Goal: Task Accomplishment & Management: Manage account settings

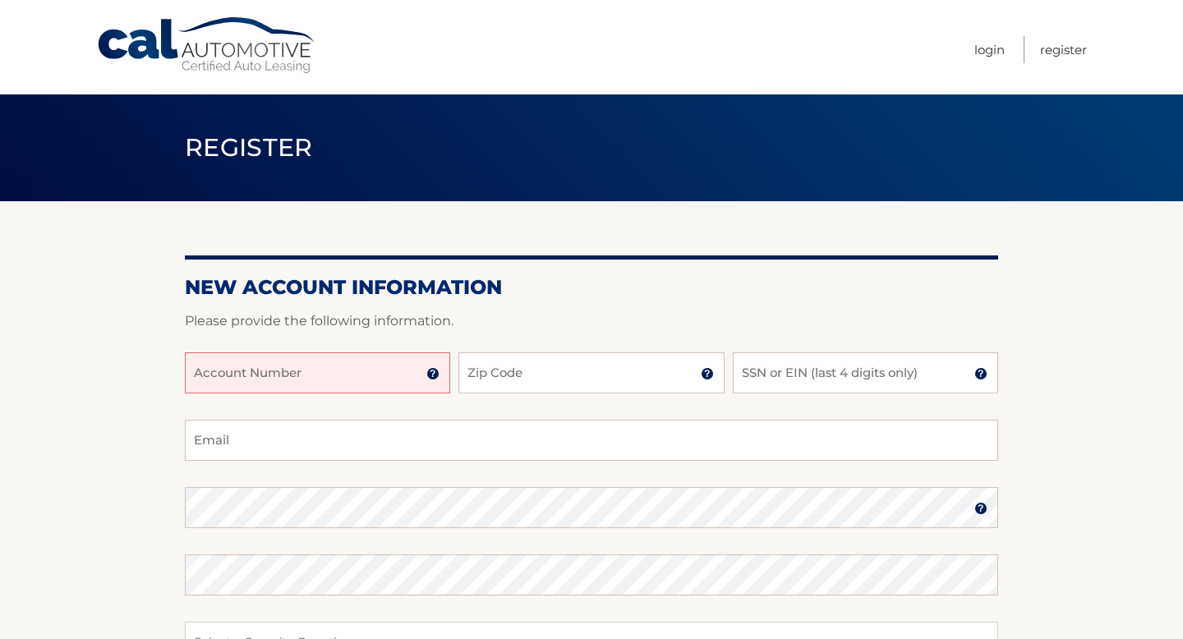
click at [353, 370] on input "Account Number" at bounding box center [317, 373] width 265 height 41
click at [435, 379] on img at bounding box center [433, 373] width 13 height 13
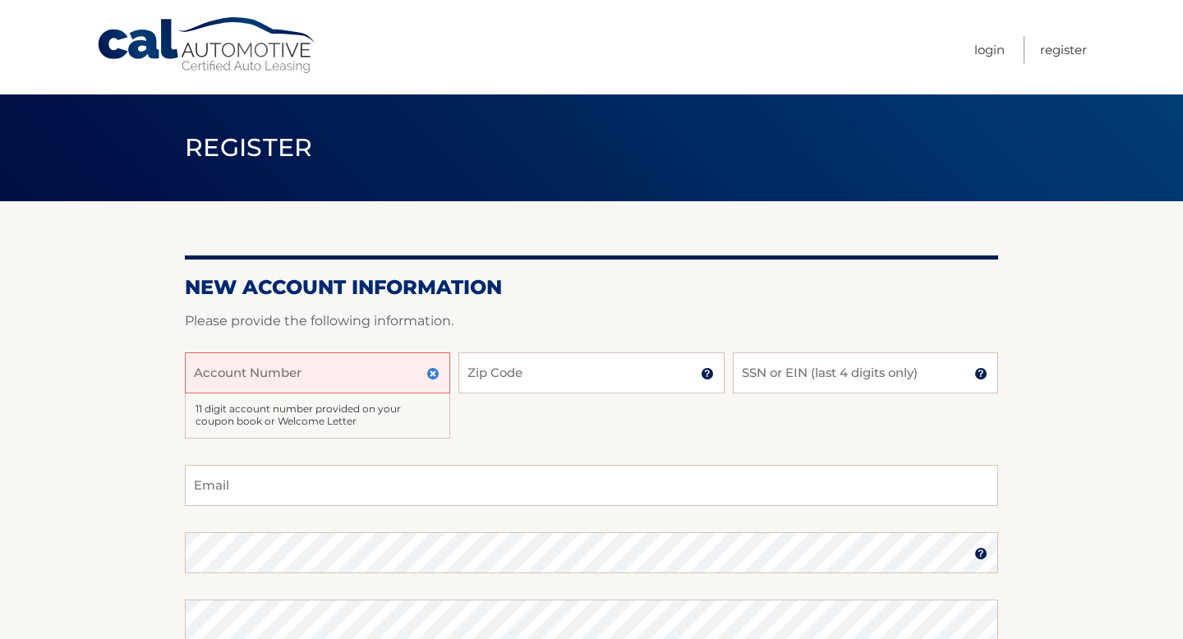
click at [405, 374] on input "Account Number" at bounding box center [317, 373] width 265 height 41
type input "44455998145"
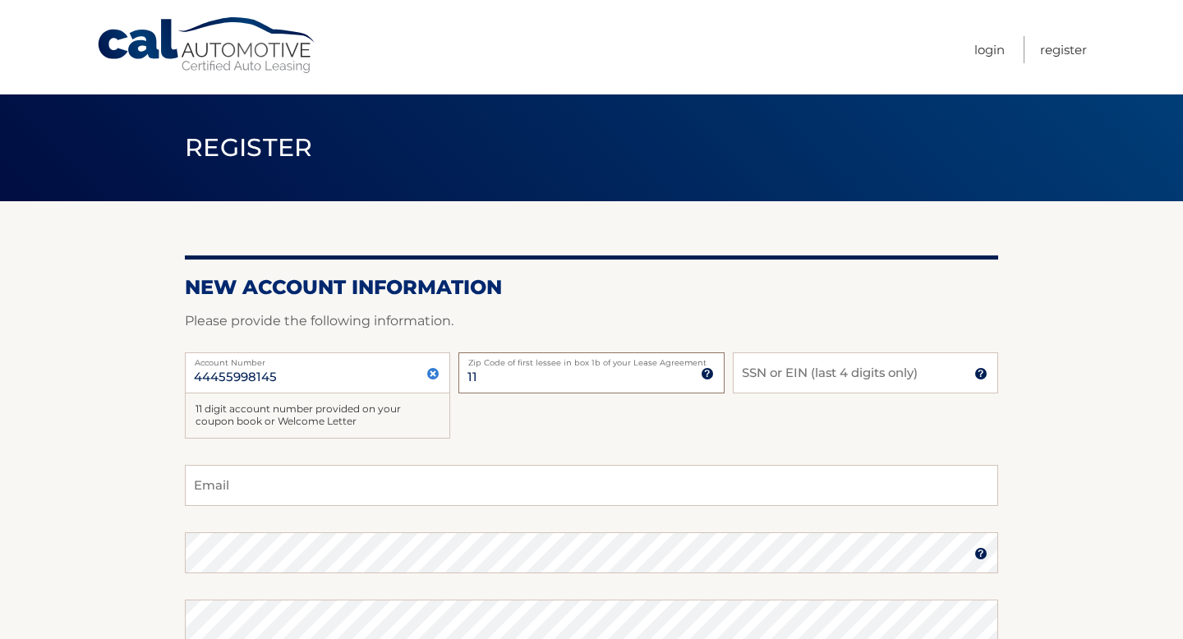
type input "1"
type input "08872"
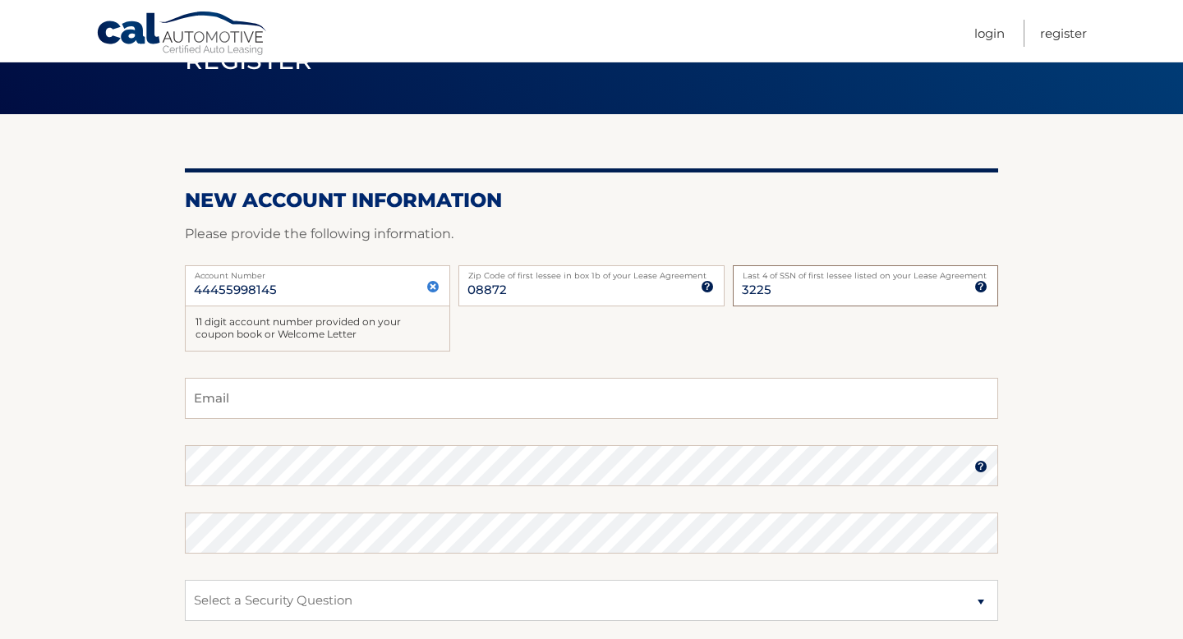
scroll to position [103, 0]
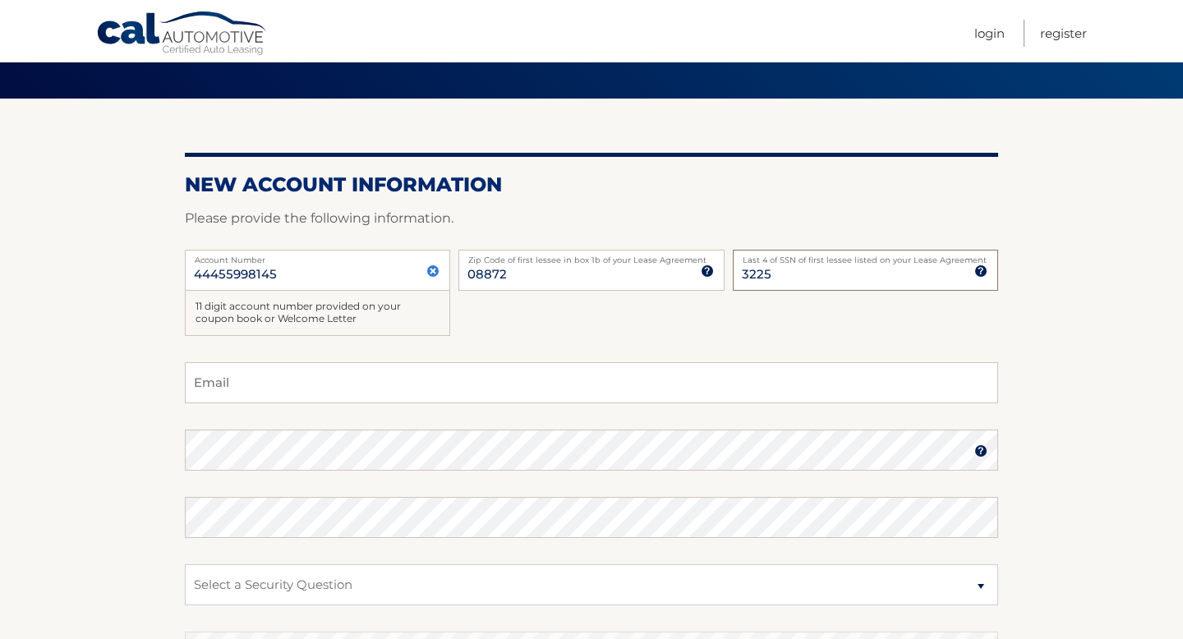
type input "3225"
click at [252, 382] on input "Email" at bounding box center [592, 382] width 814 height 41
type input "[EMAIL_ADDRESS][DOMAIN_NAME]"
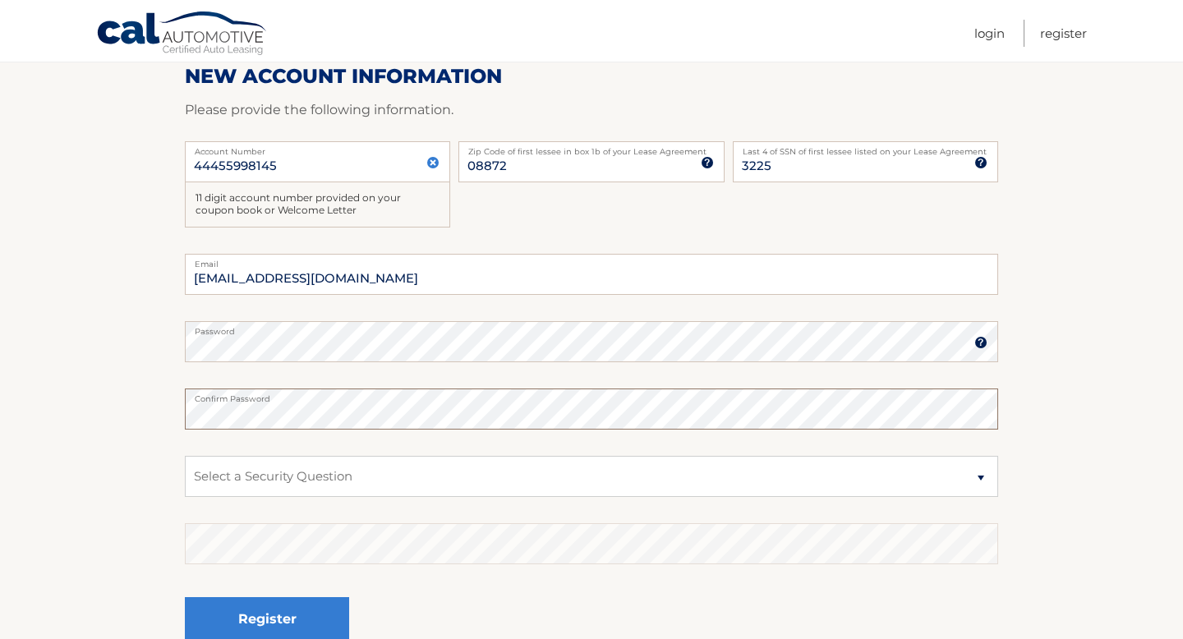
scroll to position [214, 0]
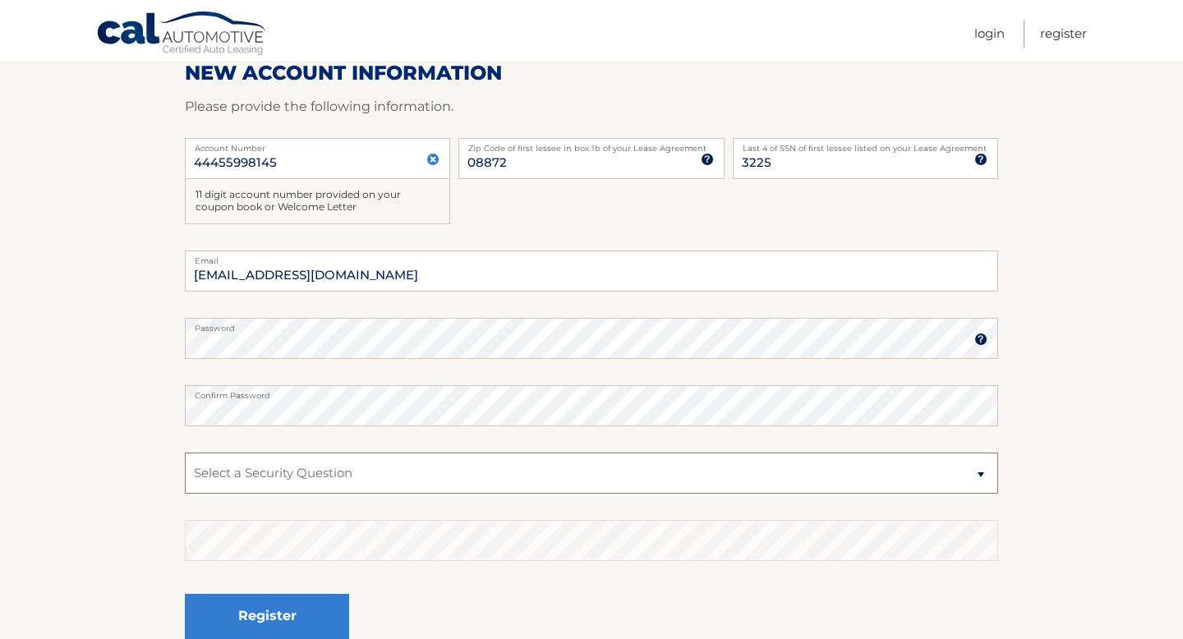
click at [309, 481] on select "Select a Security Question What was the name of your elementary school? What is…" at bounding box center [592, 473] width 814 height 41
select select "1"
click at [185, 453] on select "Select a Security Question What was the name of your elementary school? What is…" at bounding box center [592, 473] width 814 height 41
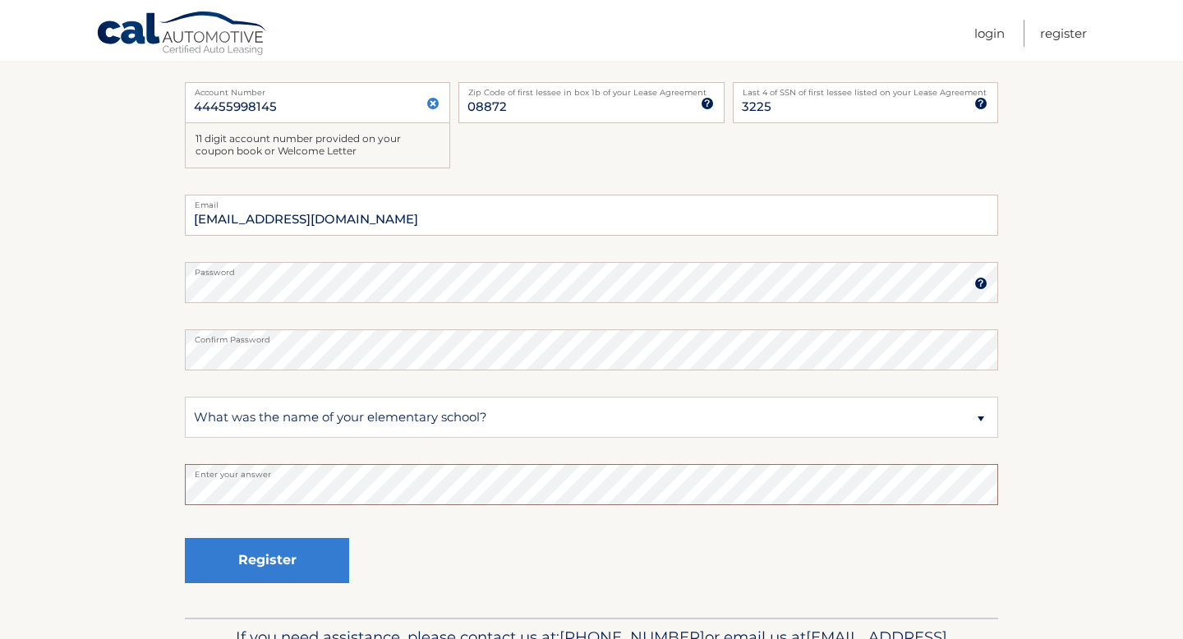
scroll to position [299, 0]
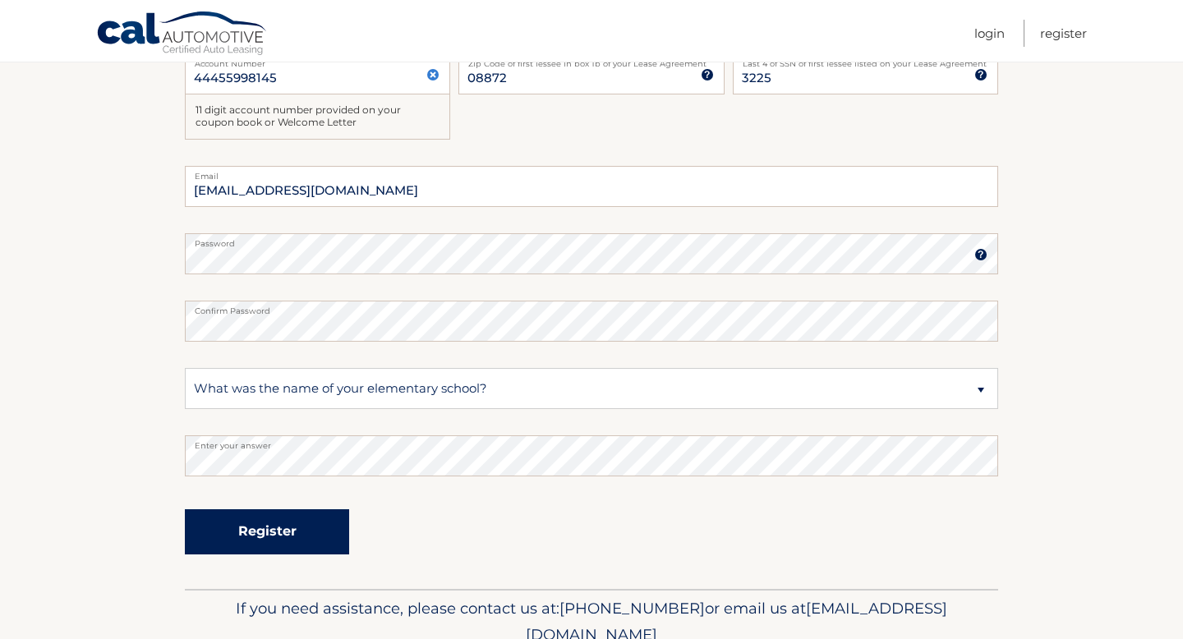
click at [277, 539] on button "Register" at bounding box center [267, 532] width 164 height 45
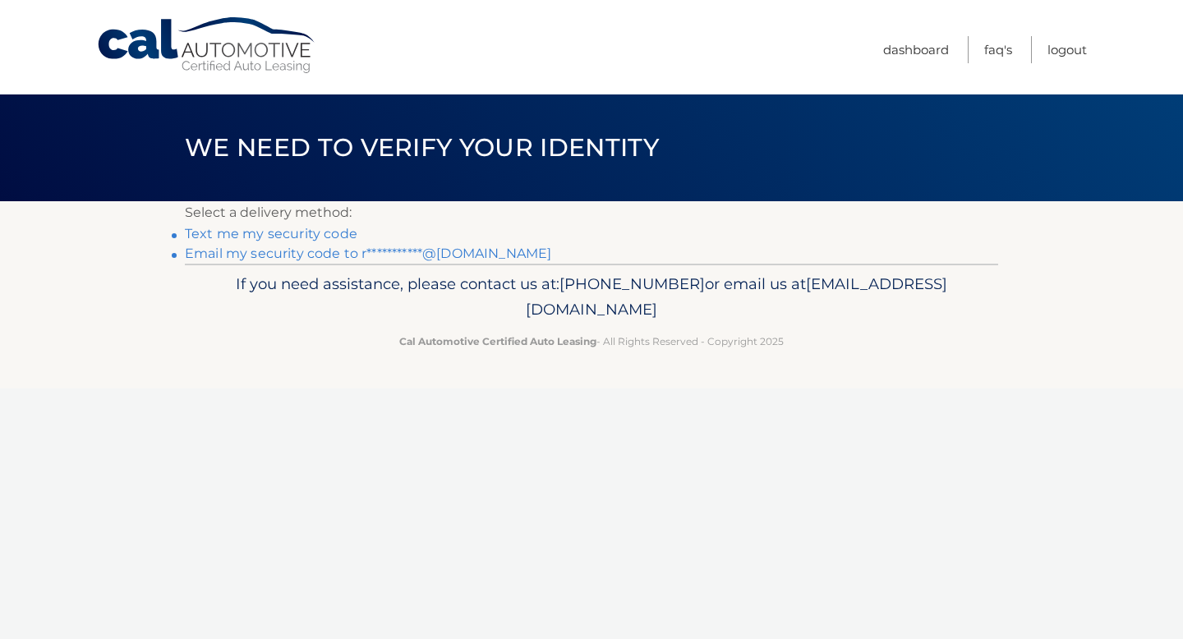
click at [336, 234] on link "Text me my security code" at bounding box center [271, 234] width 173 height 16
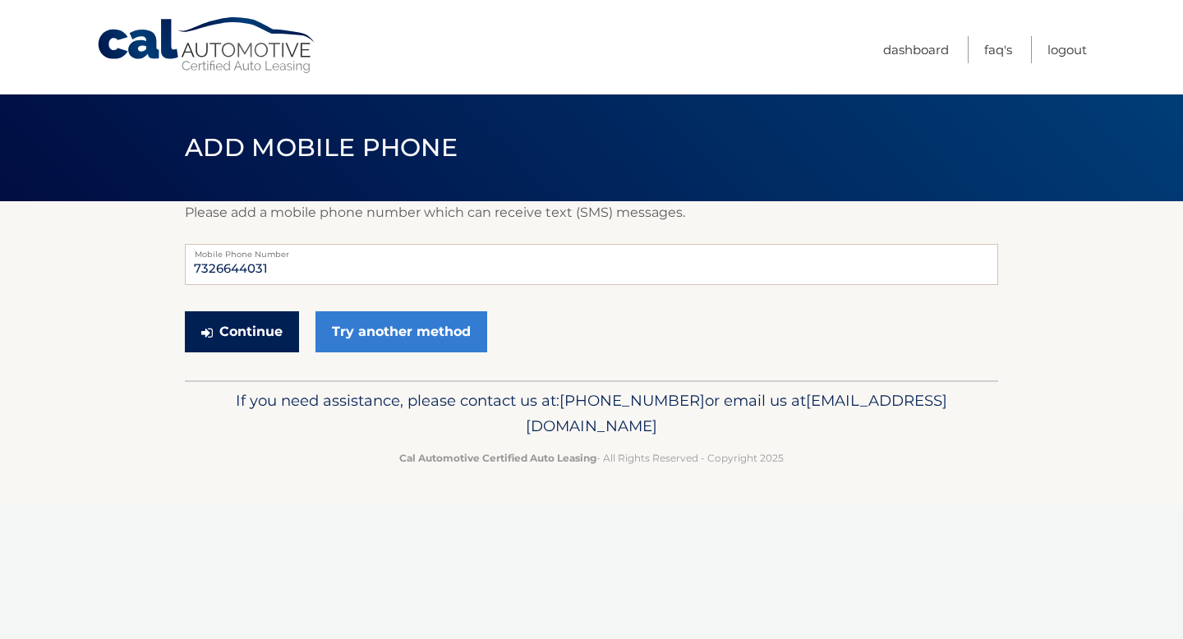
click at [277, 333] on button "Continue" at bounding box center [242, 331] width 114 height 41
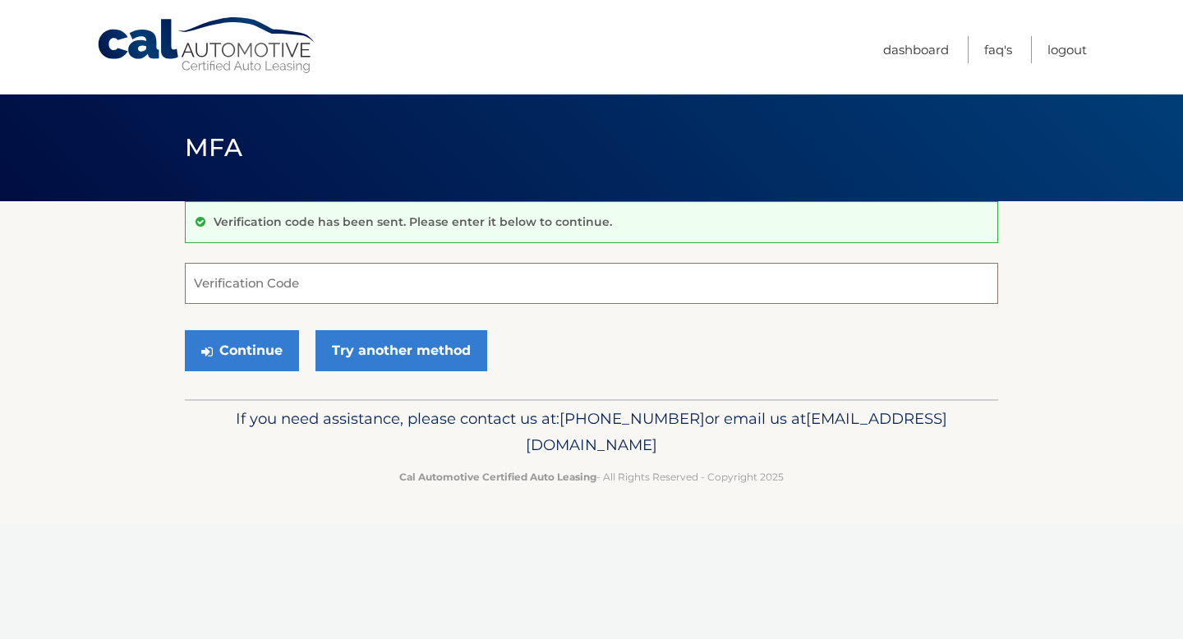
click at [311, 288] on input "Verification Code" at bounding box center [592, 283] width 814 height 41
type input "296051"
click at [285, 348] on button "Continue" at bounding box center [242, 350] width 114 height 41
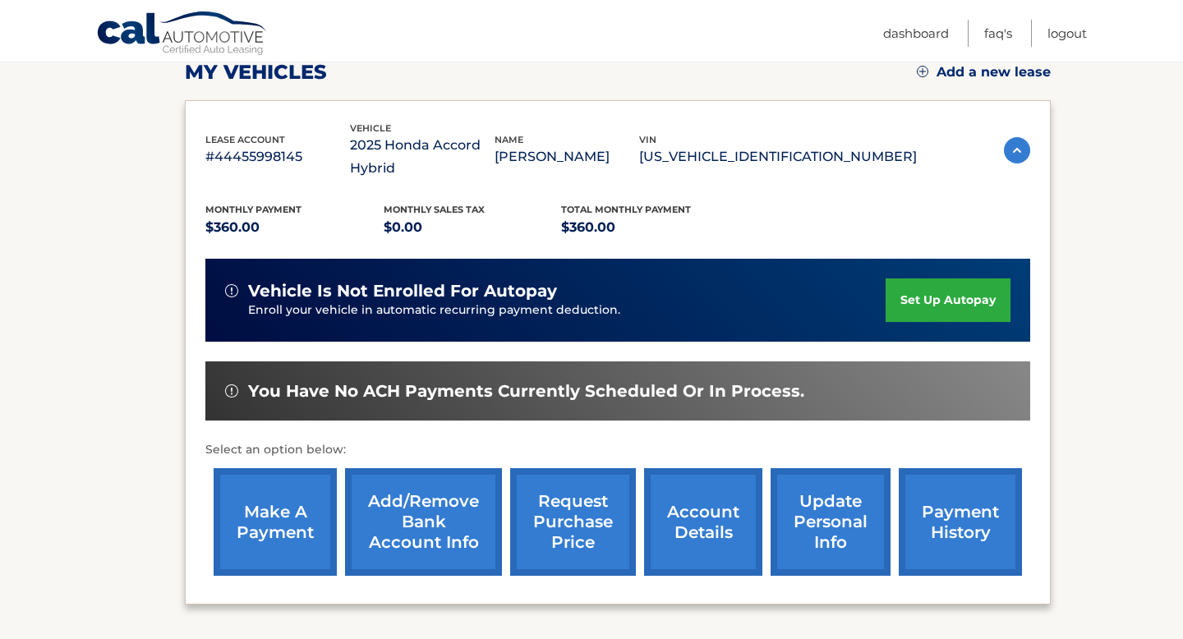
scroll to position [251, 0]
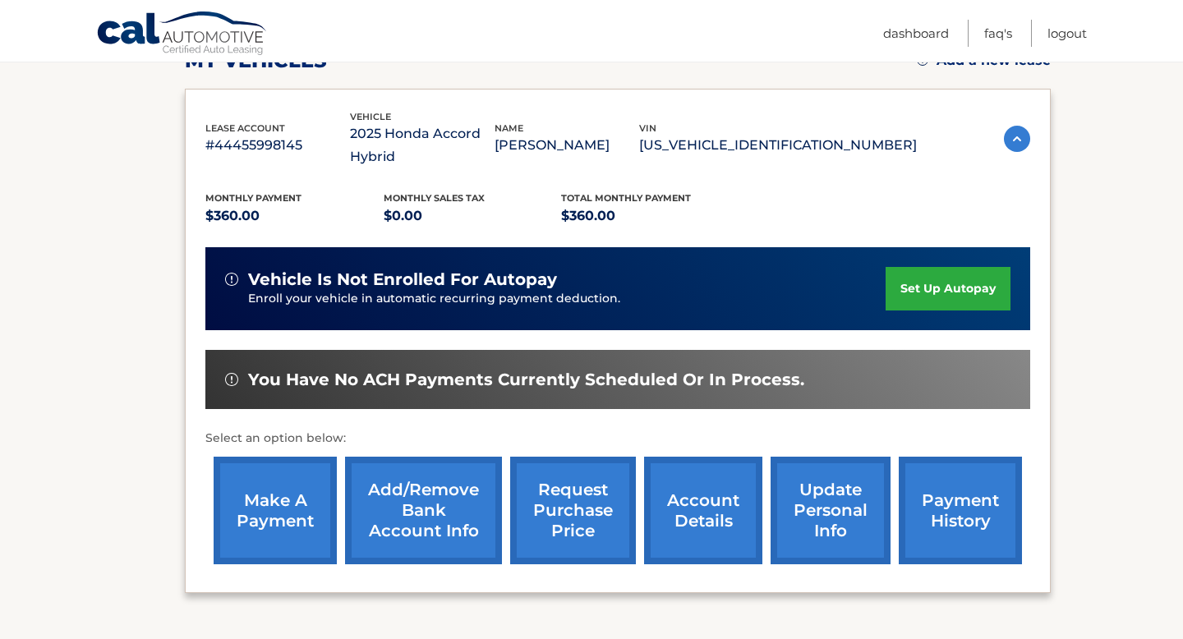
click at [940, 293] on link "set up autopay" at bounding box center [948, 289] width 125 height 44
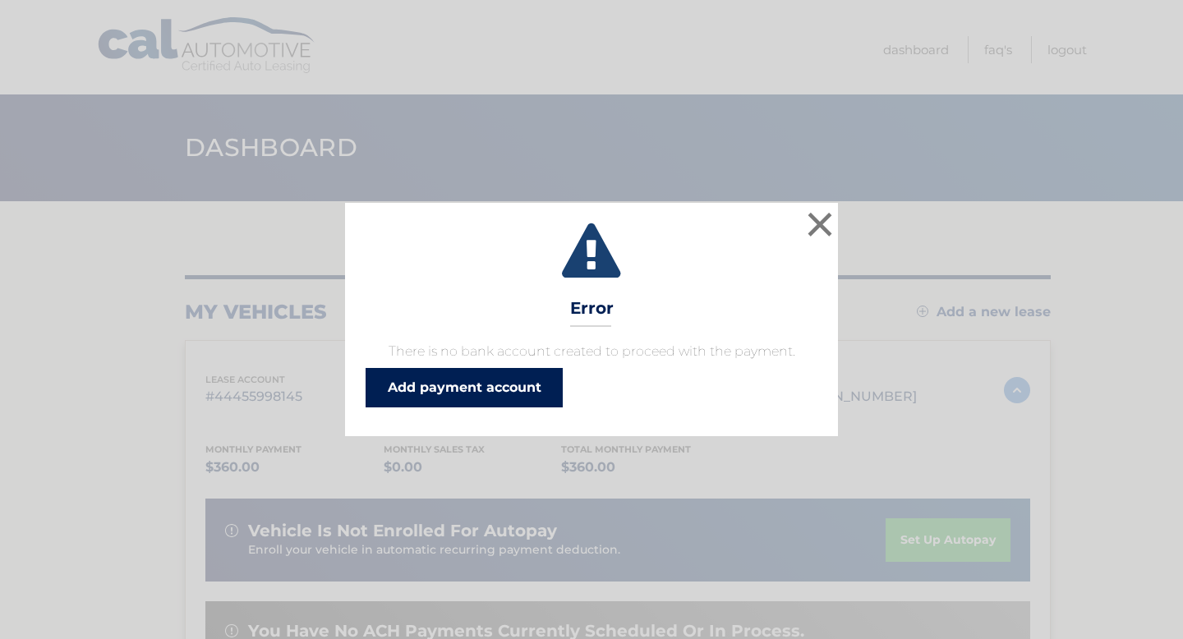
click at [507, 394] on link "Add payment account" at bounding box center [464, 387] width 197 height 39
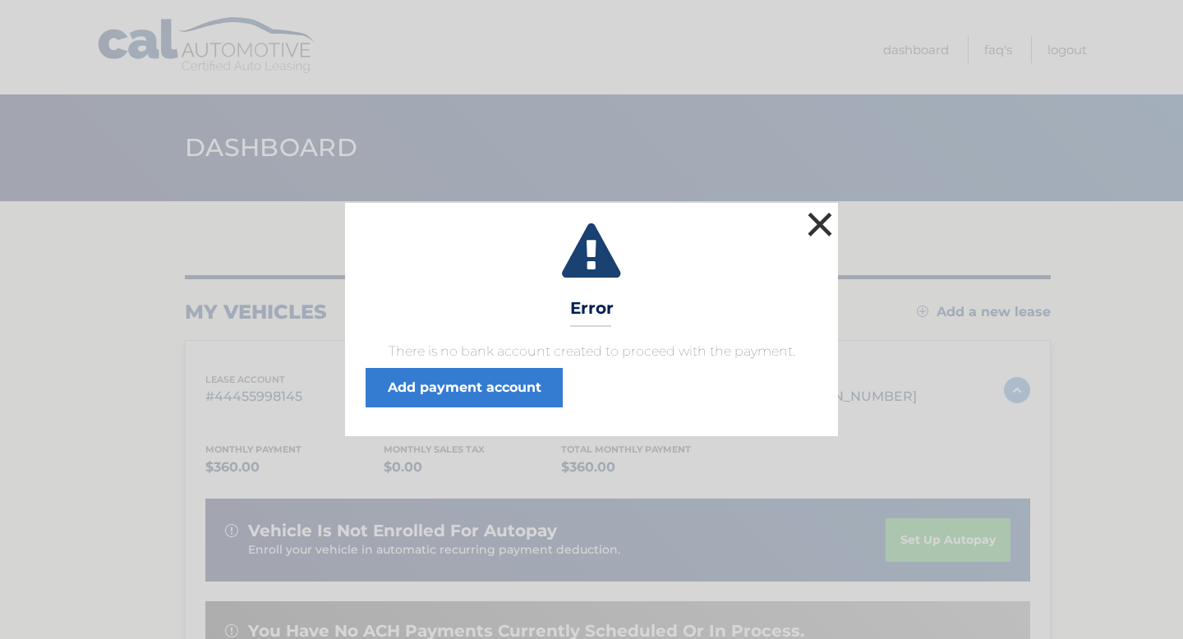
click at [815, 226] on button "×" at bounding box center [820, 224] width 33 height 33
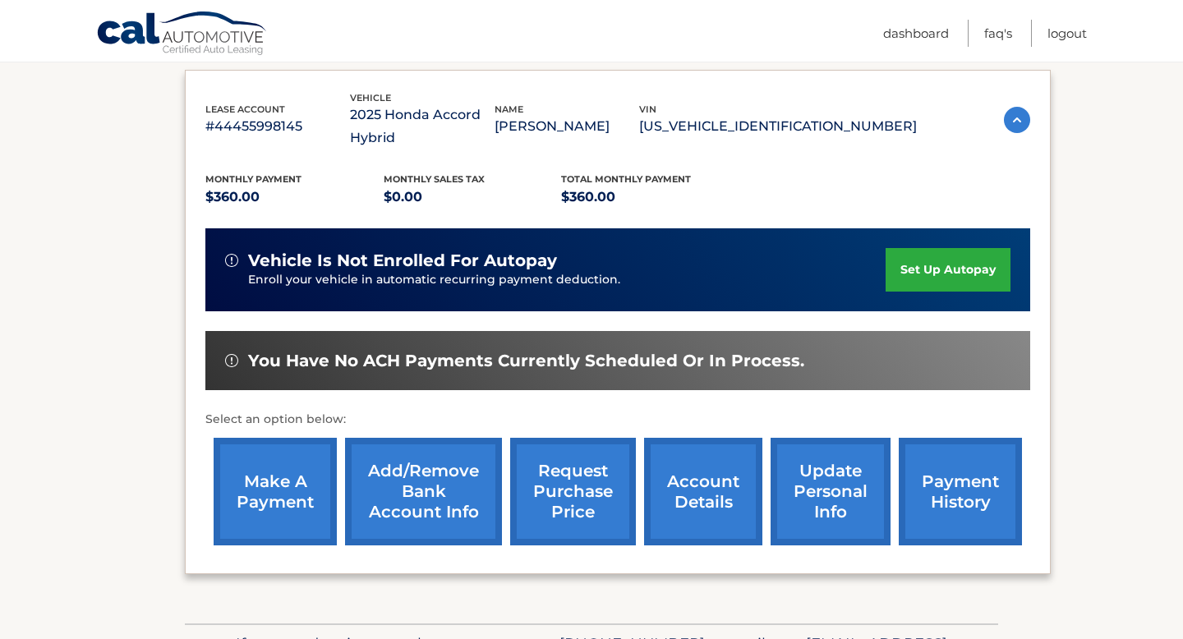
scroll to position [279, 0]
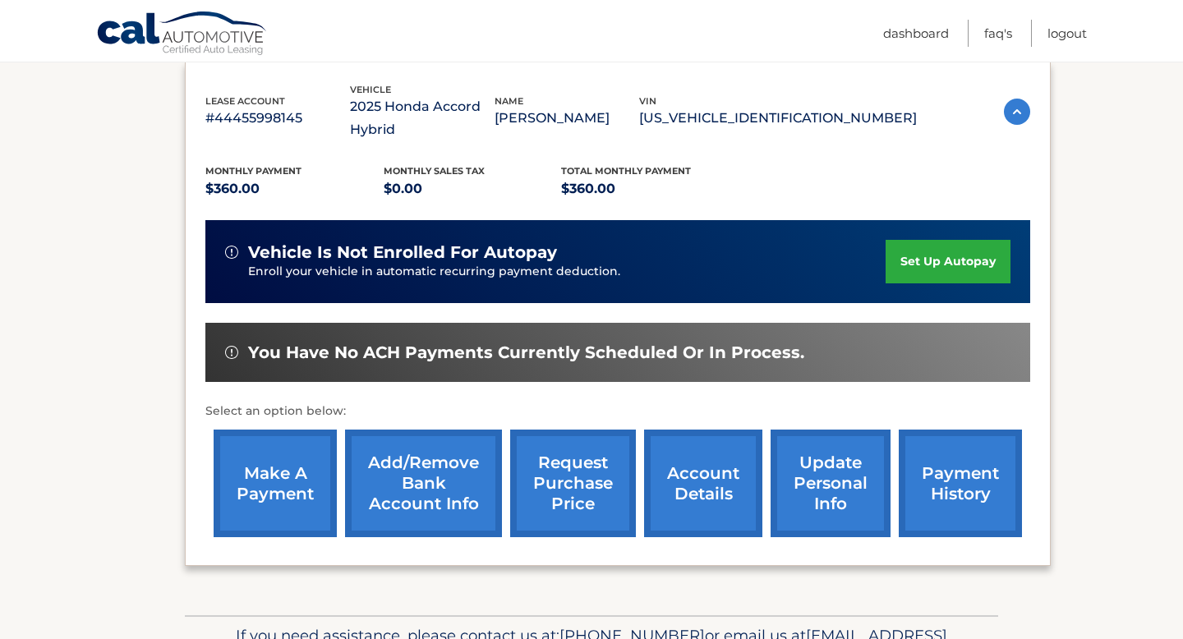
click at [304, 482] on link "make a payment" at bounding box center [275, 484] width 123 height 108
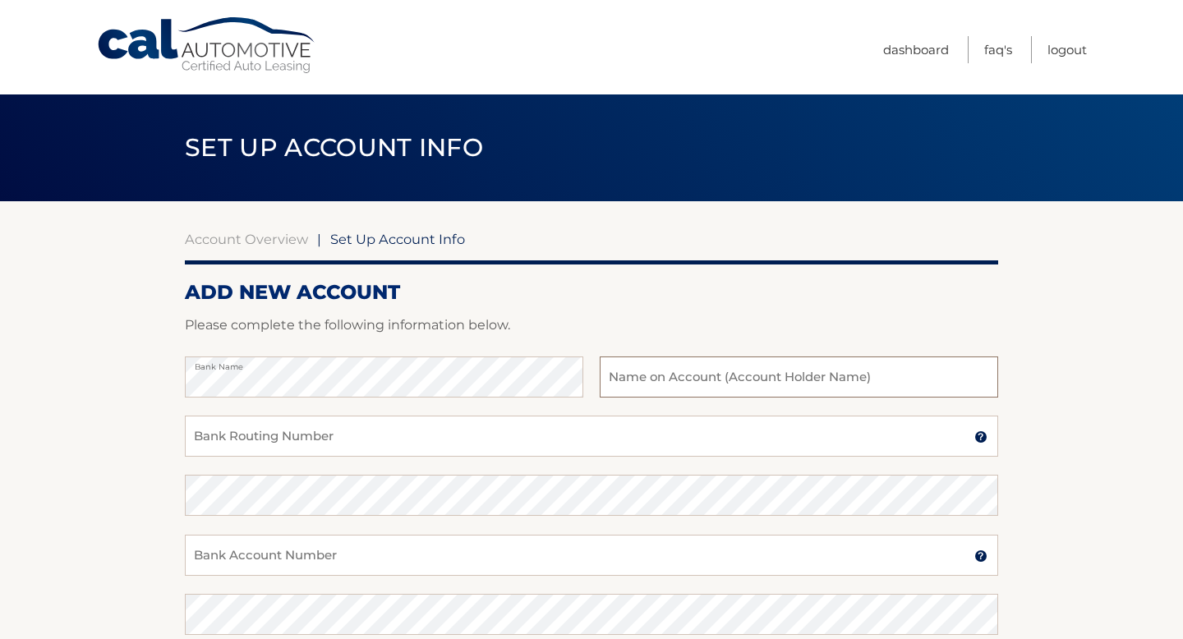
click at [676, 379] on input "text" at bounding box center [799, 377] width 399 height 41
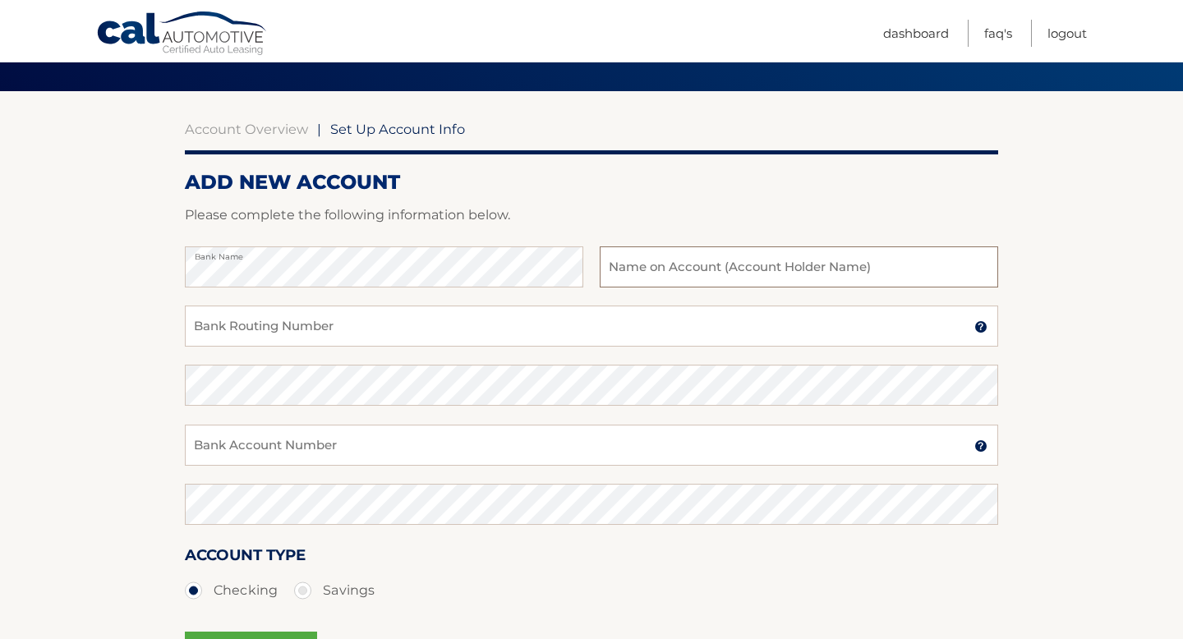
scroll to position [104, 0]
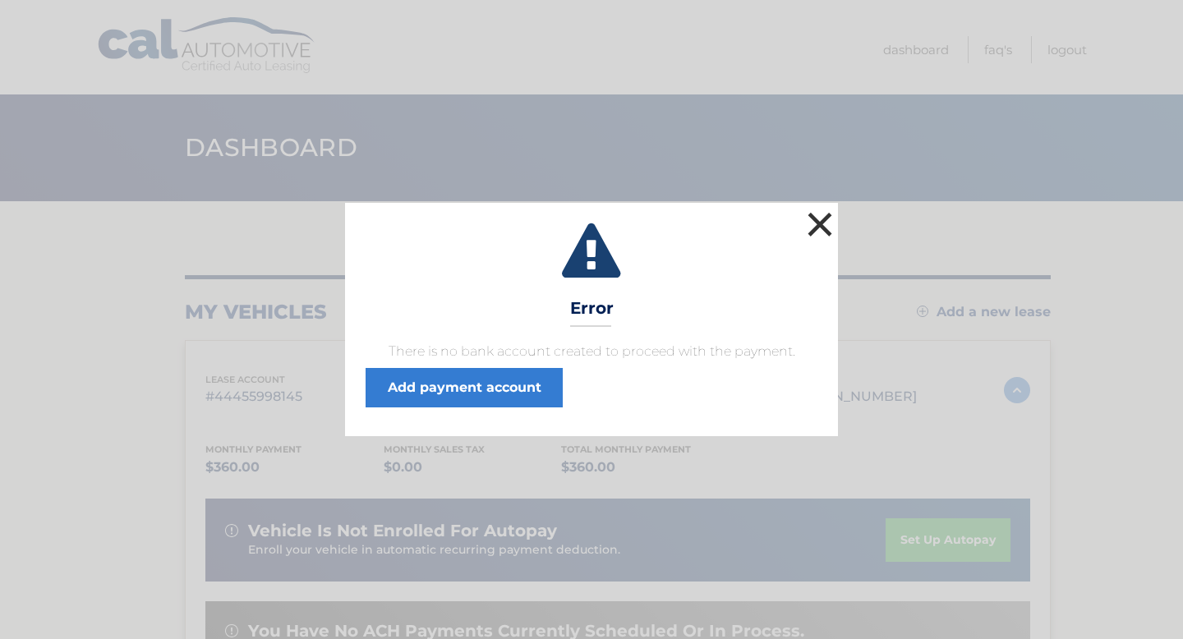
click at [819, 219] on button "×" at bounding box center [820, 224] width 33 height 33
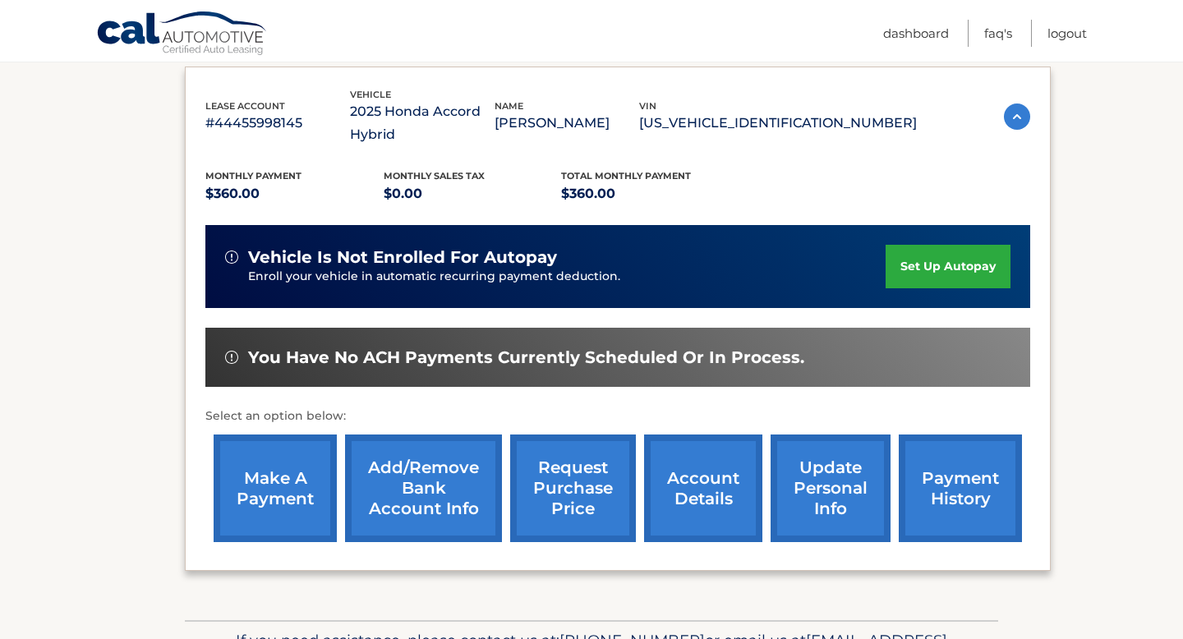
scroll to position [265, 0]
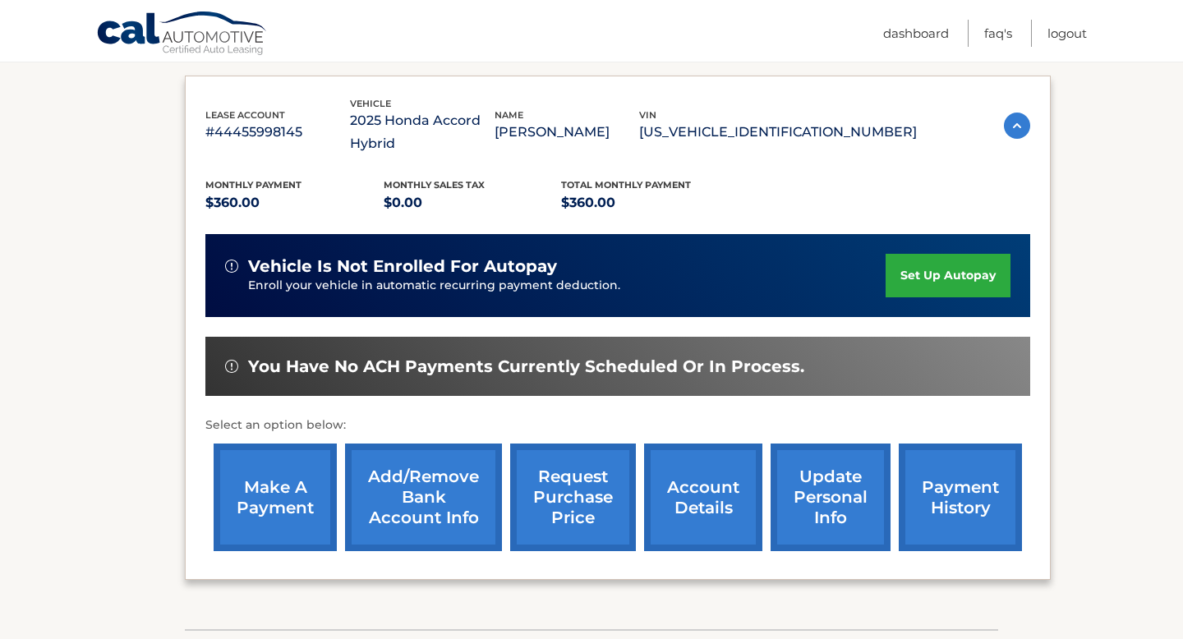
click at [954, 477] on link "payment history" at bounding box center [960, 498] width 123 height 108
click at [291, 507] on link "make a payment" at bounding box center [275, 498] width 123 height 108
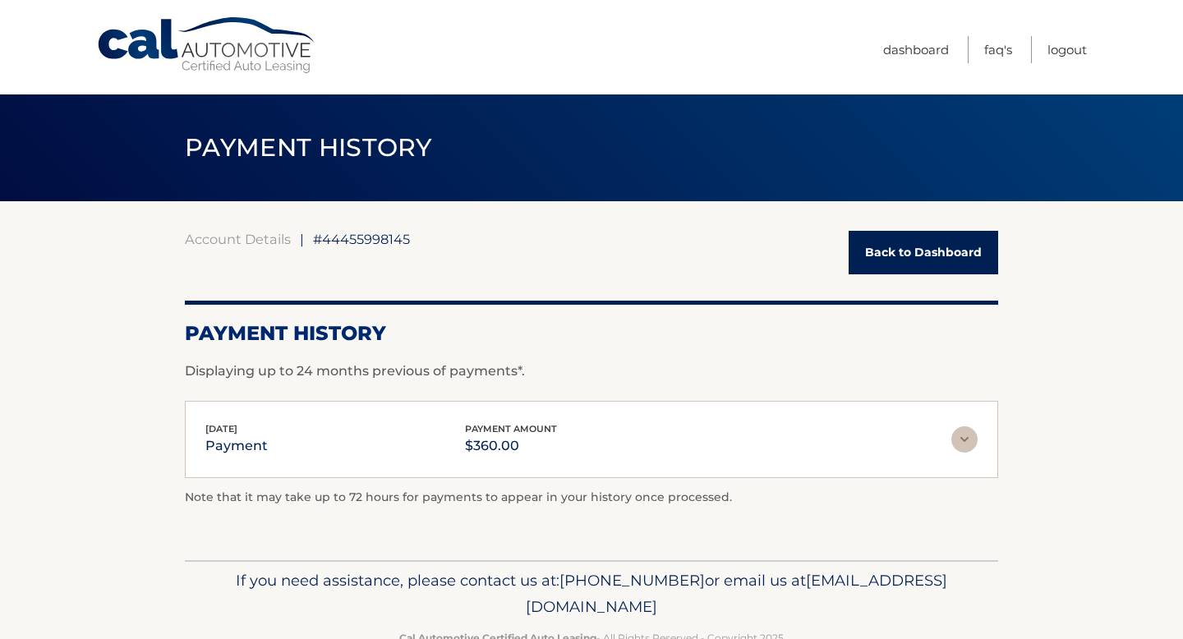
click at [977, 434] on img at bounding box center [965, 440] width 26 height 26
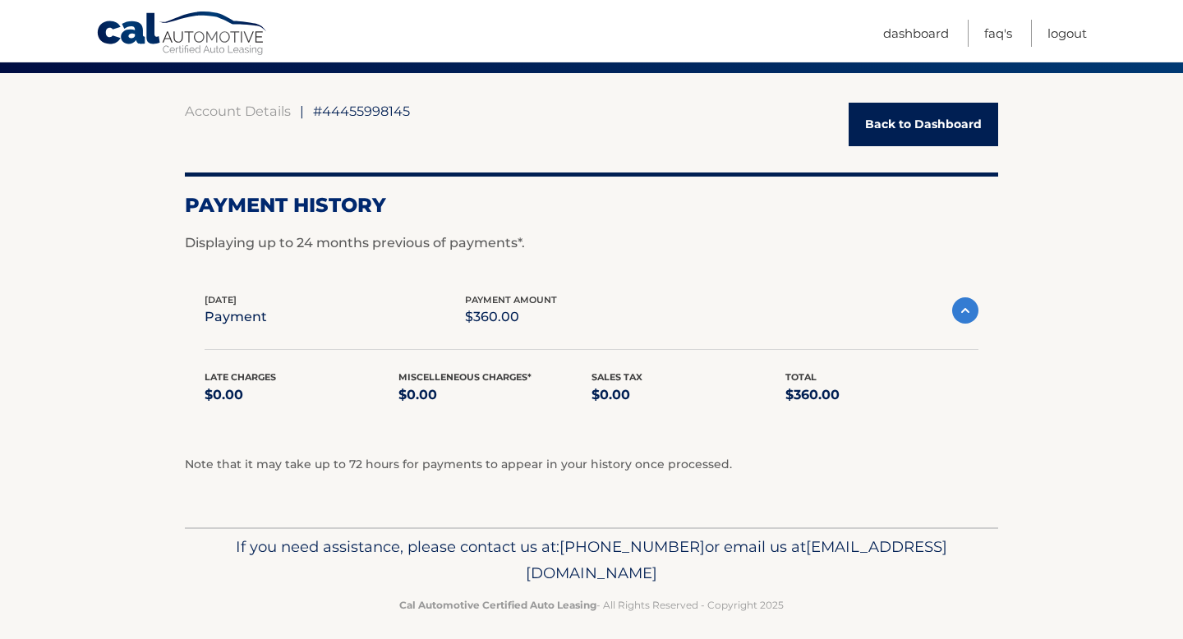
scroll to position [132, 0]
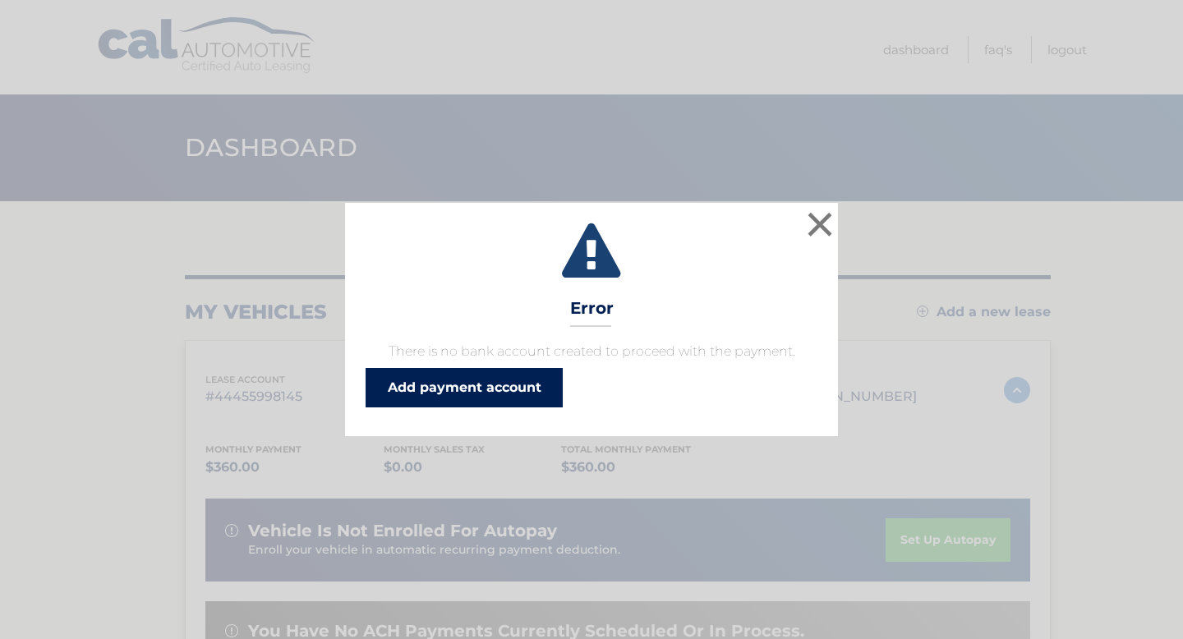
click at [478, 388] on link "Add payment account" at bounding box center [464, 387] width 197 height 39
click at [528, 395] on link "Add payment account" at bounding box center [464, 387] width 197 height 39
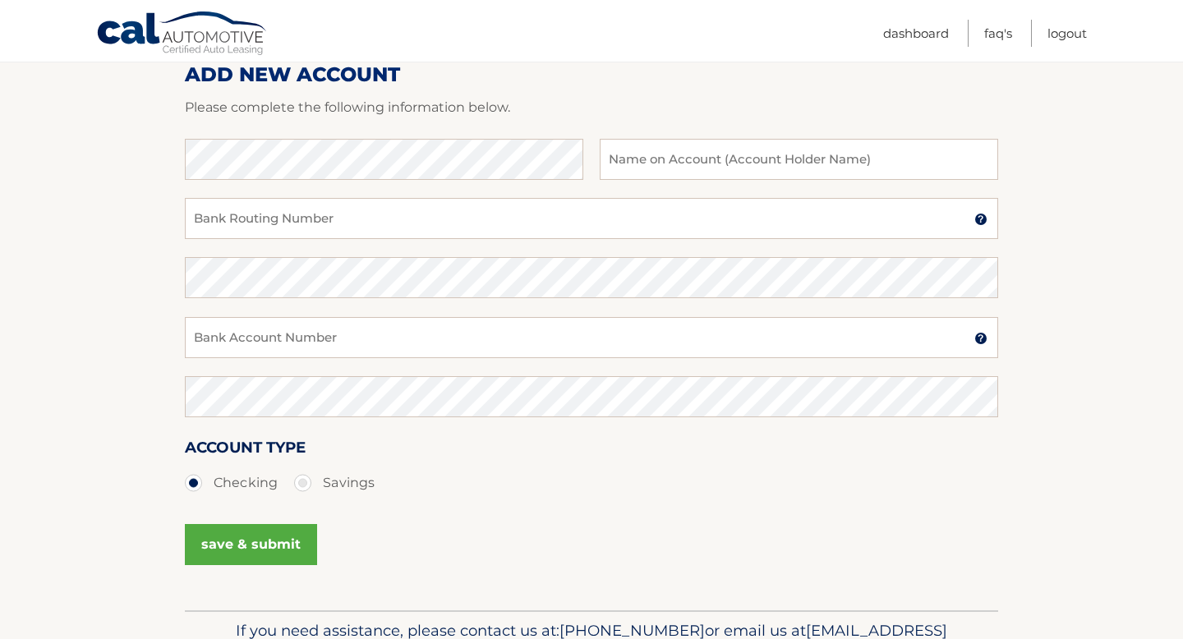
scroll to position [206, 0]
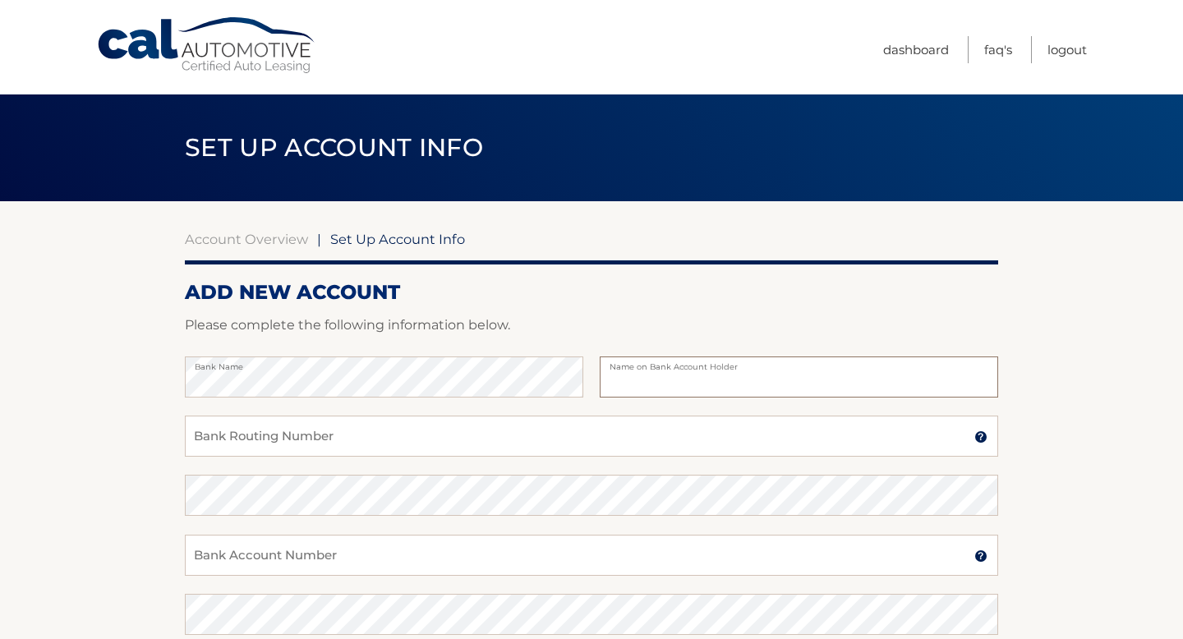
type input "[PERSON_NAME]"
click at [615, 436] on input "Bank Routing Number" at bounding box center [592, 436] width 814 height 41
type input "021000021"
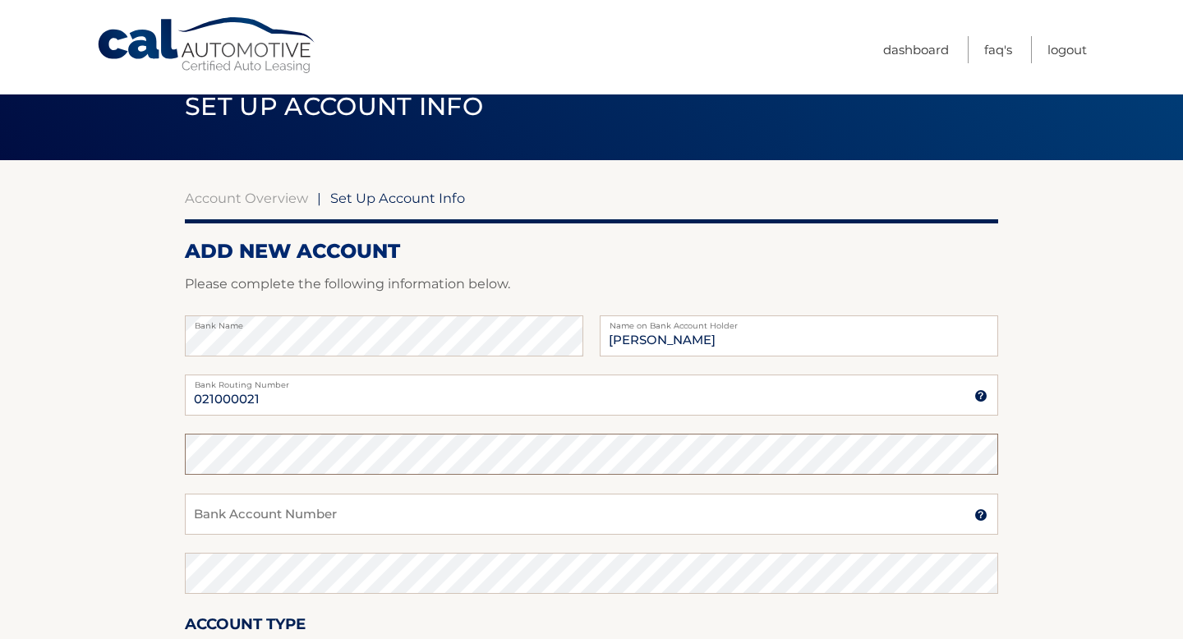
scroll to position [43, 0]
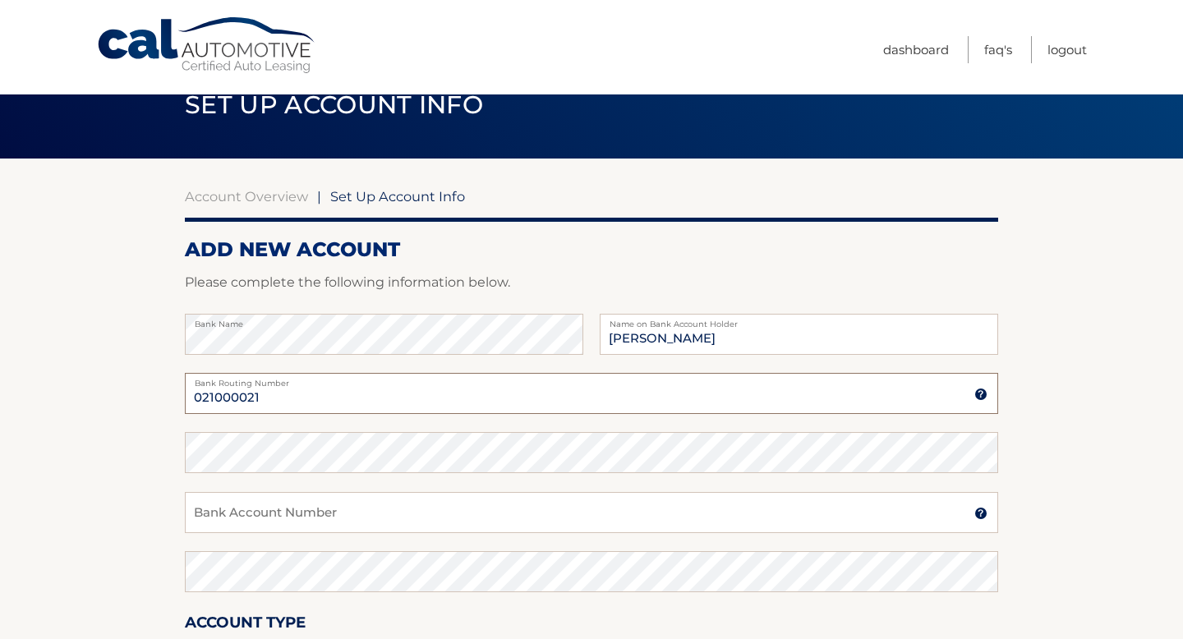
drag, startPoint x: 275, startPoint y: 400, endPoint x: 88, endPoint y: 386, distance: 187.9
click at [89, 386] on section "Account Overview | Set Up Account Info ADD NEW ACCOUNT Please complete the foll…" at bounding box center [591, 472] width 1183 height 627
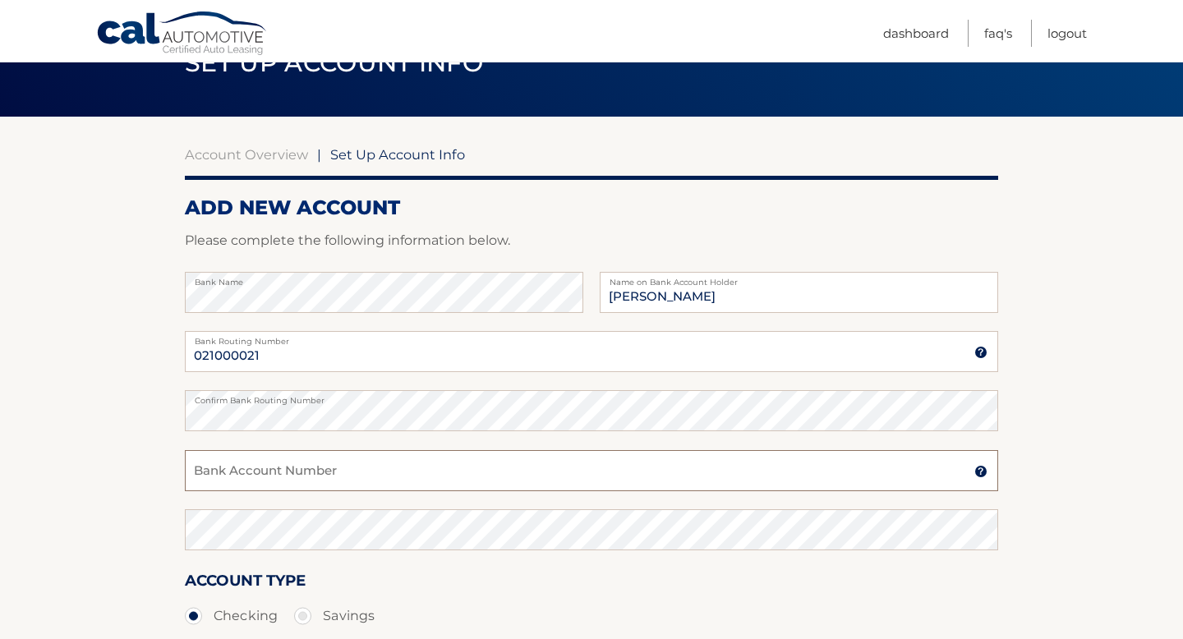
click at [223, 476] on input "Bank Account Number" at bounding box center [592, 470] width 814 height 41
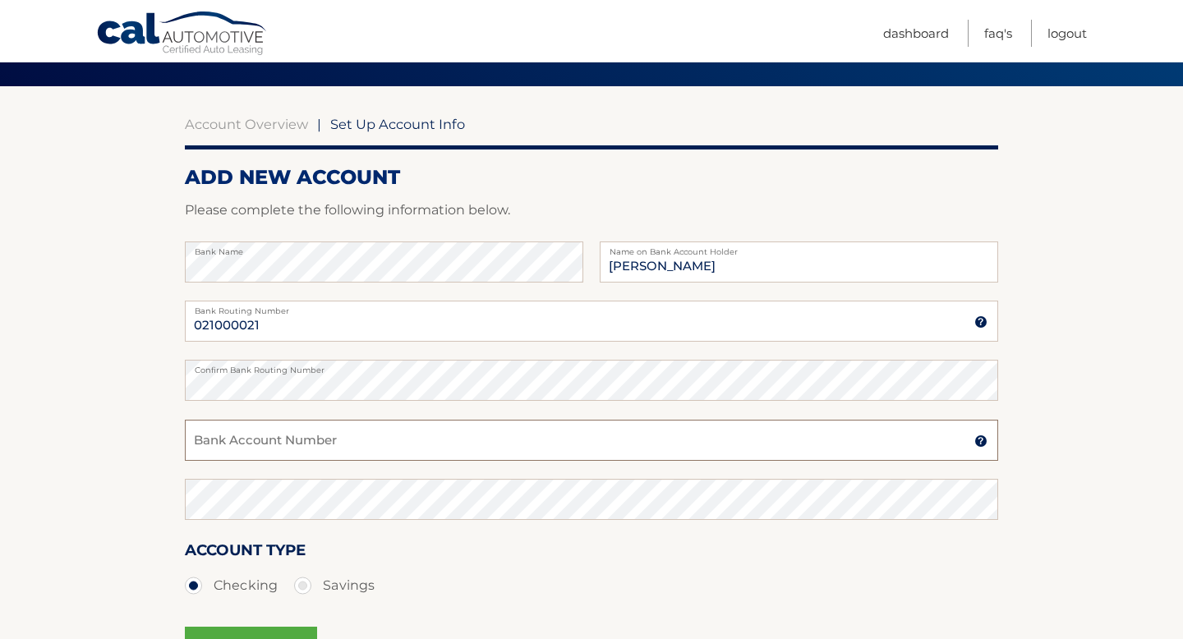
scroll to position [116, 0]
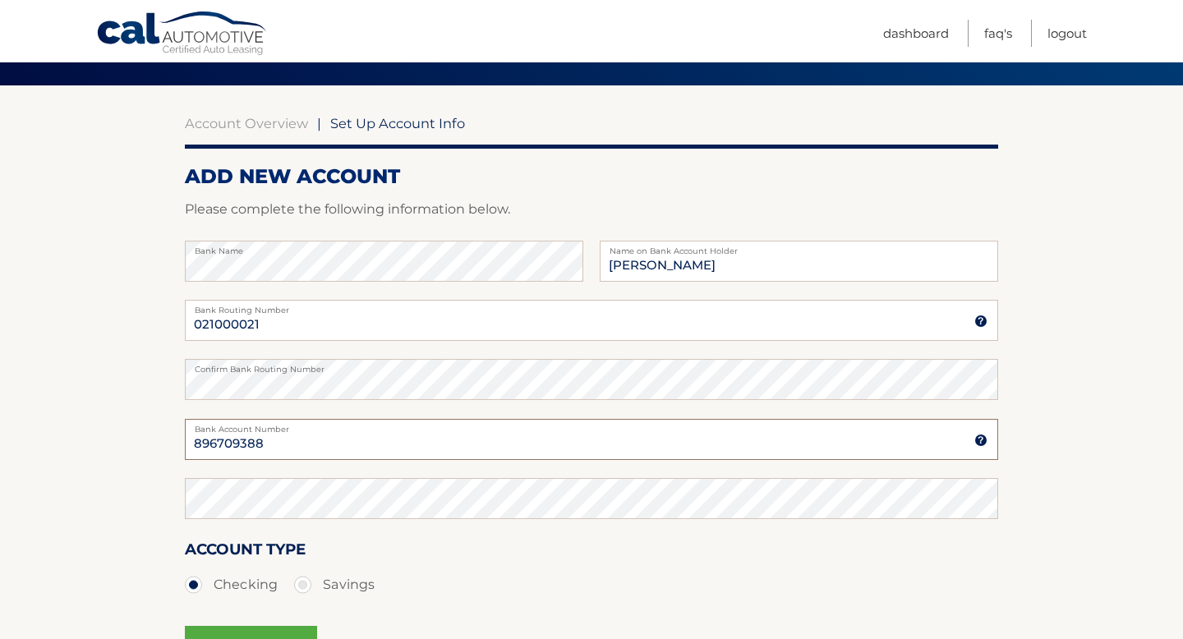
type input "896709388"
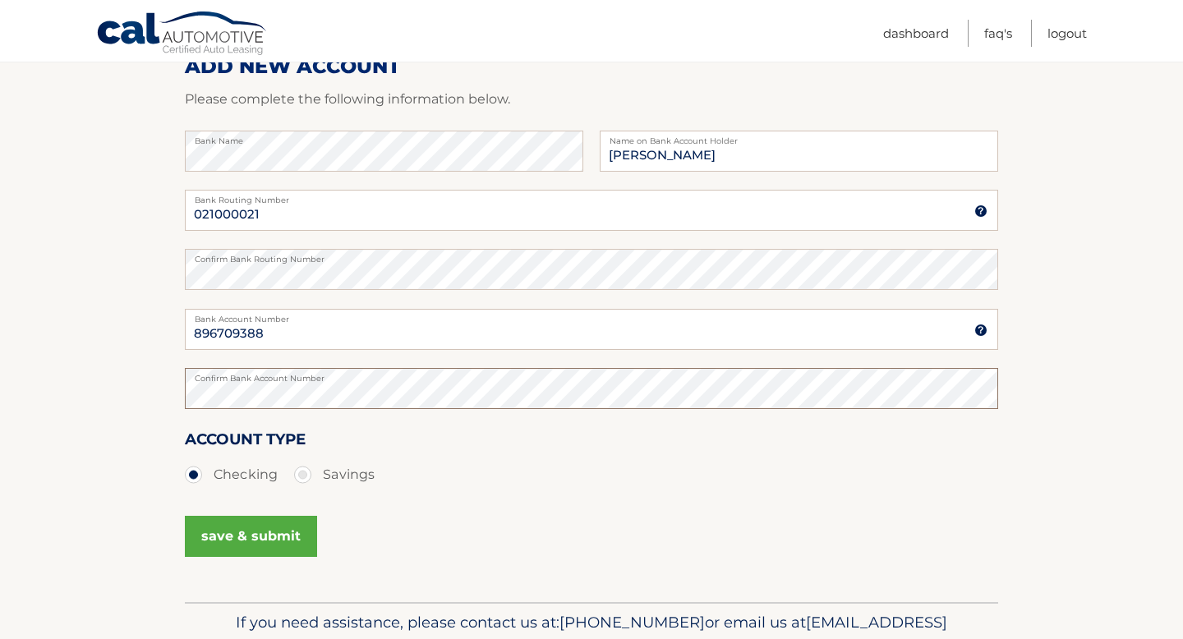
scroll to position [242, 0]
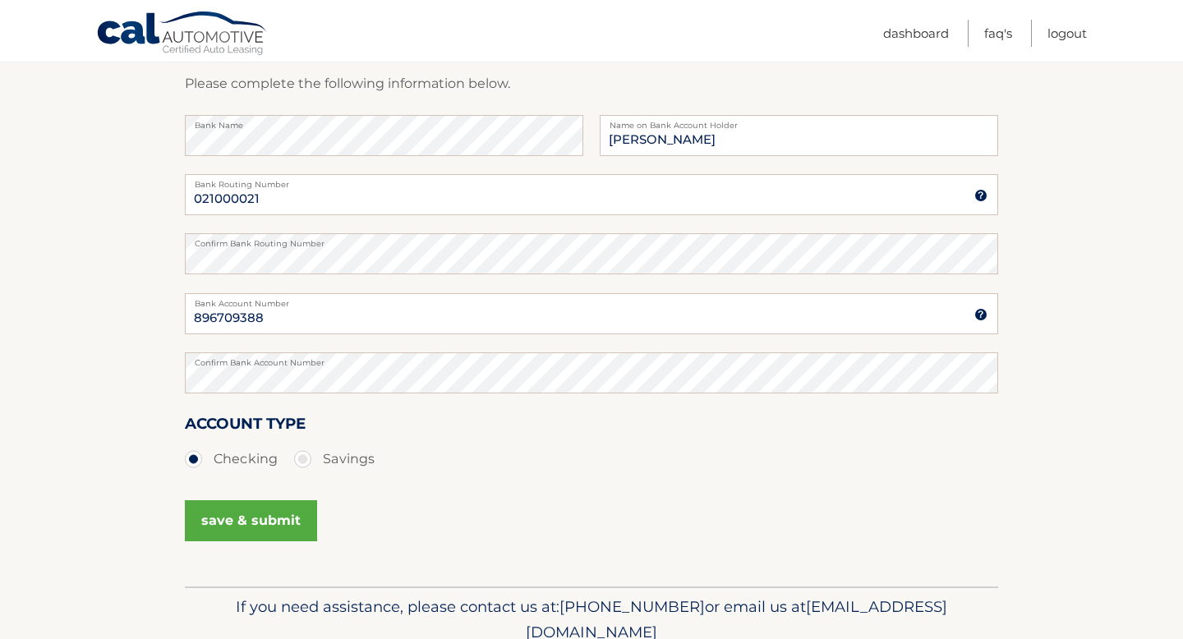
click at [257, 527] on button "save & submit" at bounding box center [251, 520] width 132 height 41
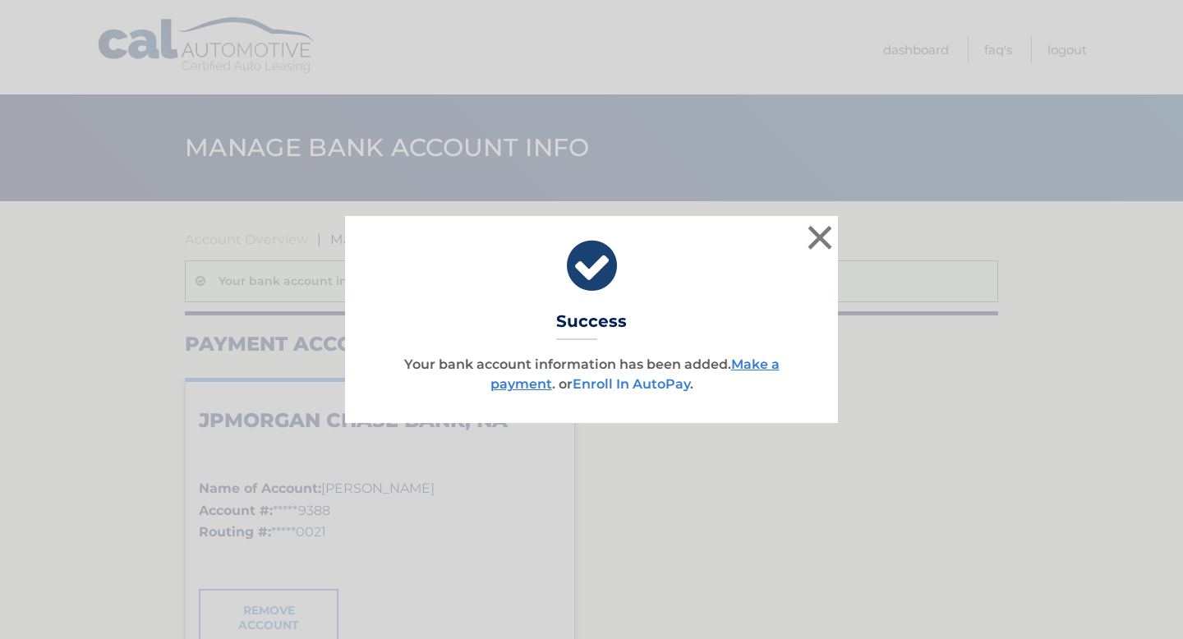
click at [634, 381] on link "Enroll In AutoPay" at bounding box center [632, 384] width 118 height 16
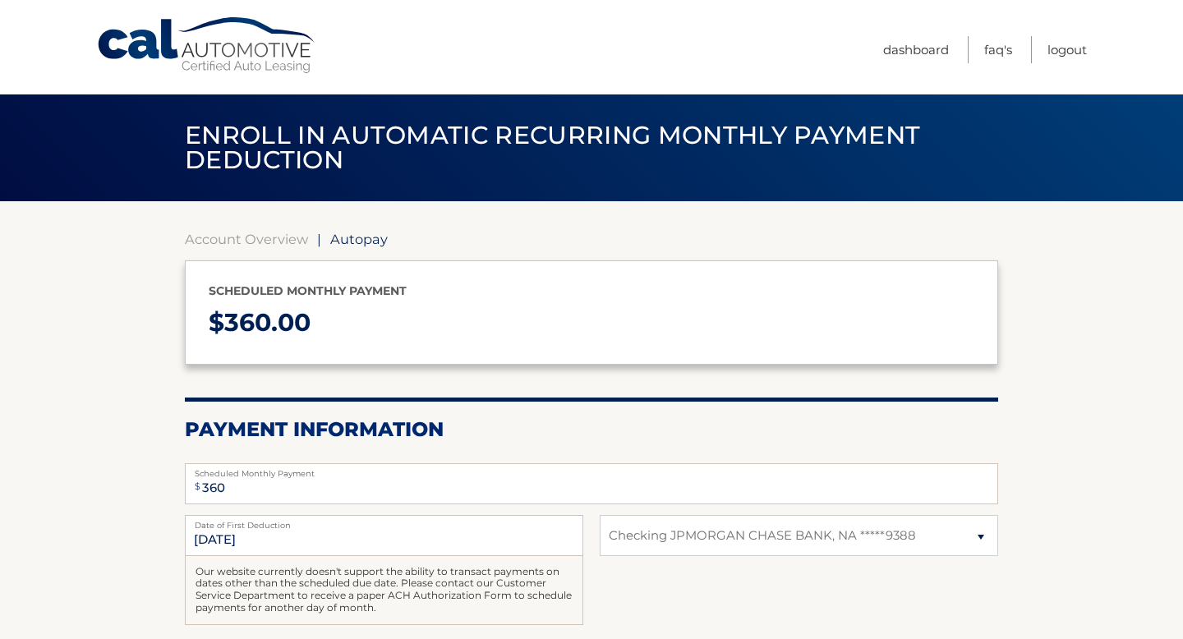
select select "NDFiNTdmZGYtNWI0My00NGZmLTgzYjAtOWRmMDU4YjdhOTc0"
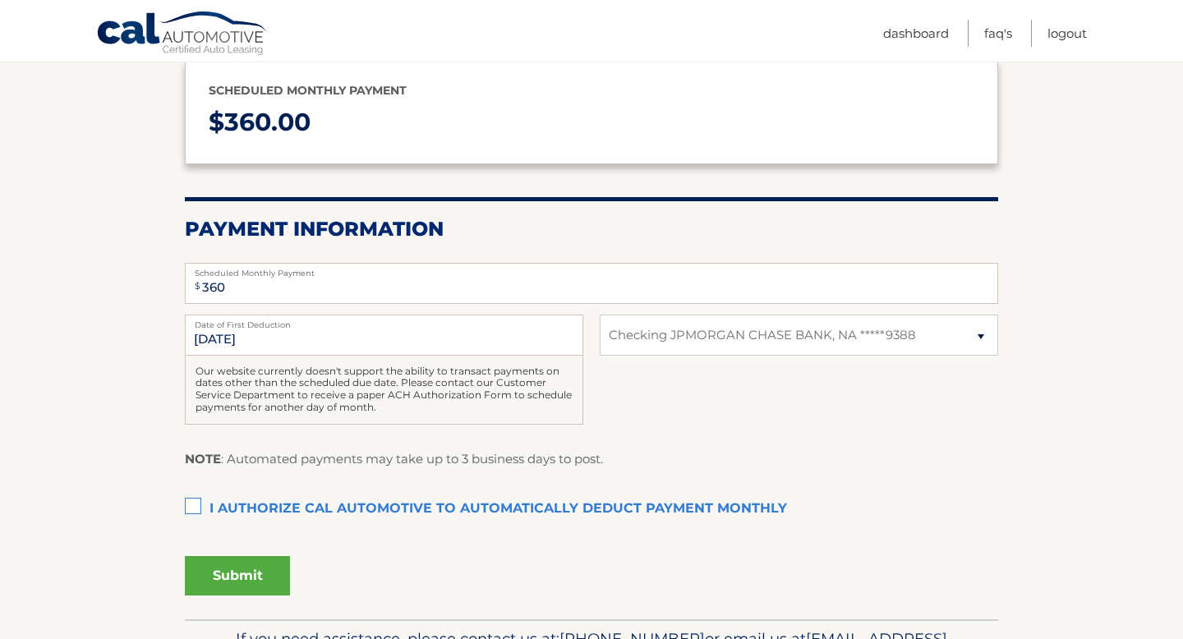
scroll to position [215, 0]
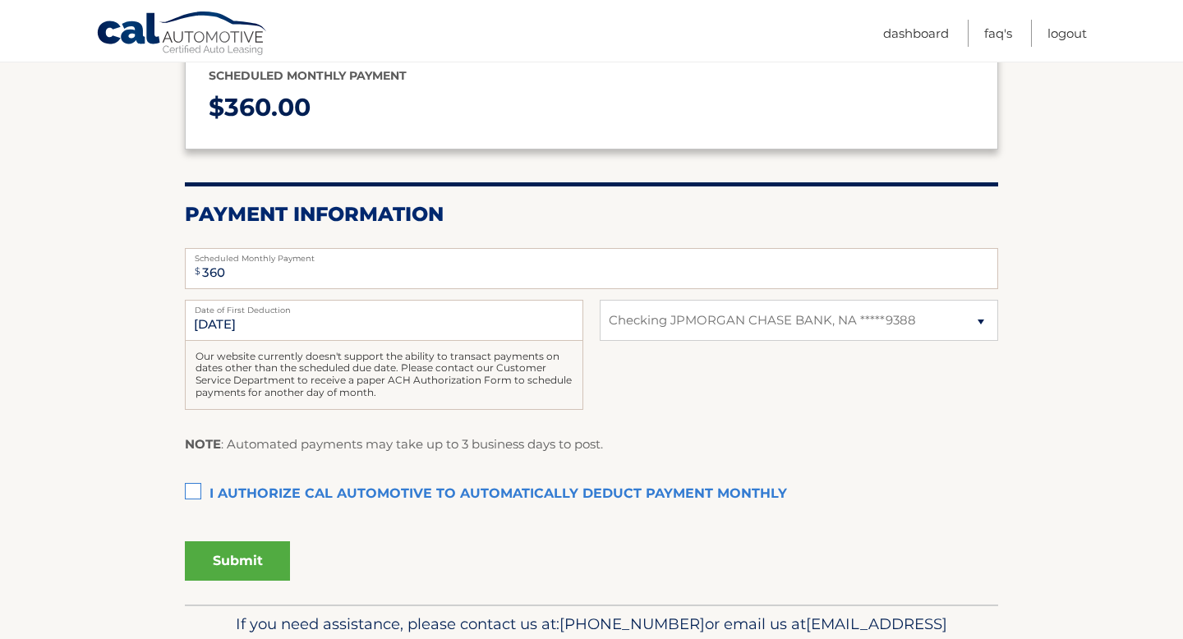
click at [194, 497] on label "I authorize cal automotive to automatically deduct payment monthly This checkbo…" at bounding box center [592, 494] width 814 height 33
click at [0, 0] on input "I authorize cal automotive to automatically deduct payment monthly This checkbo…" at bounding box center [0, 0] width 0 height 0
click at [754, 327] on select "Select Bank Account Checking JPMORGAN CHASE BANK, NA *****9388" at bounding box center [799, 320] width 399 height 41
click at [241, 561] on button "Submit" at bounding box center [237, 561] width 105 height 39
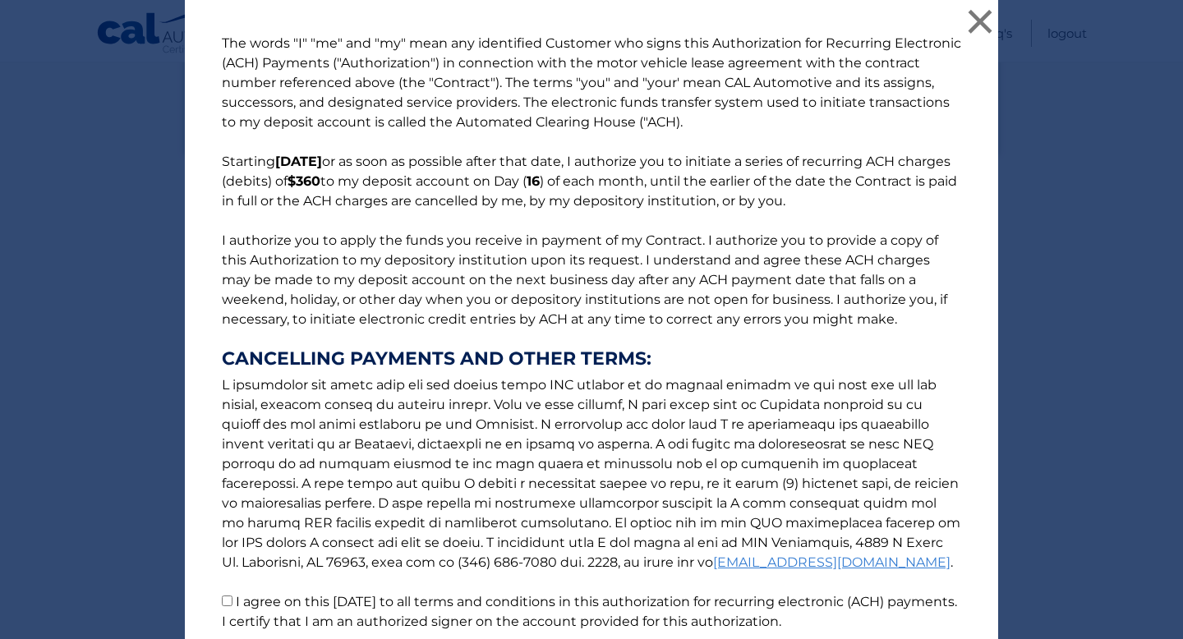
scroll to position [136, 0]
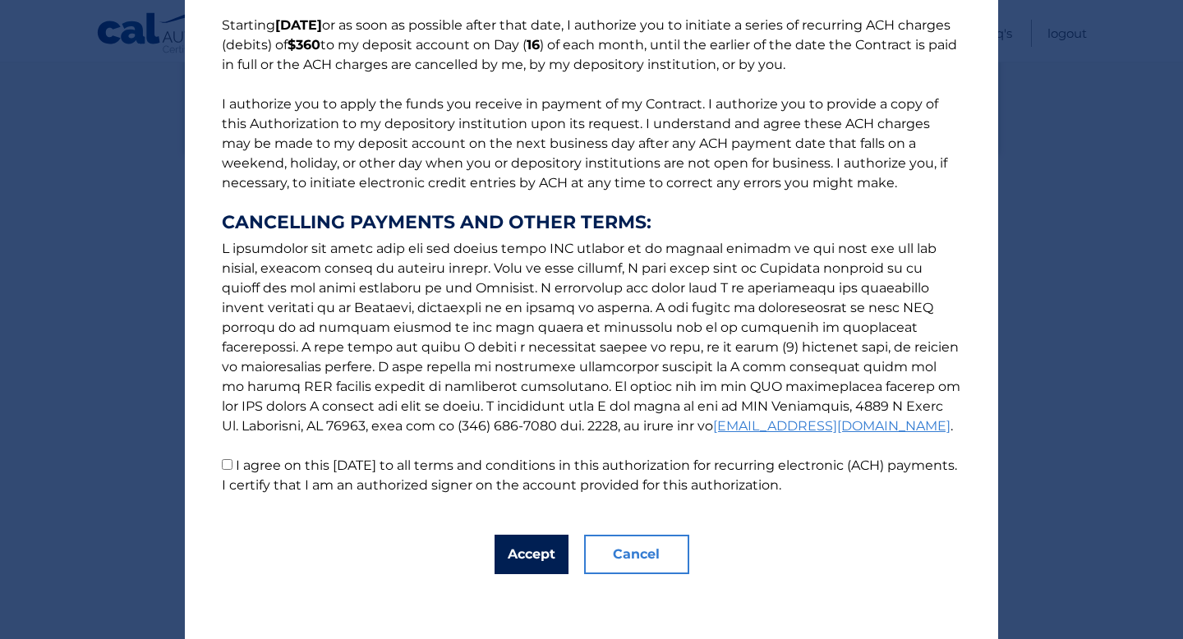
click at [543, 544] on button "Accept" at bounding box center [532, 554] width 74 height 39
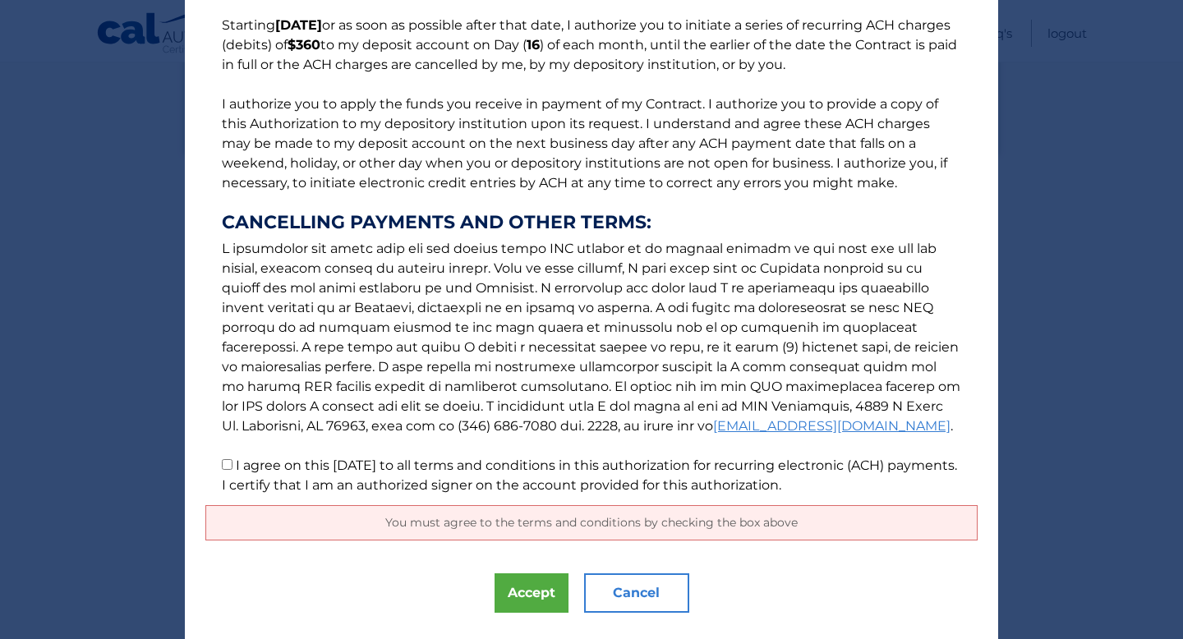
click at [389, 473] on p "The words "I" "me" and "my" mean any identified Customer who signs this Authori…" at bounding box center [591, 196] width 773 height 598
click at [409, 462] on label "I agree on this 10/04/2025 to all terms and conditions in this authorization fo…" at bounding box center [590, 475] width 736 height 35
click at [233, 462] on input "I agree on this 10/04/2025 to all terms and conditions in this authorization fo…" at bounding box center [227, 464] width 11 height 11
checkbox input "true"
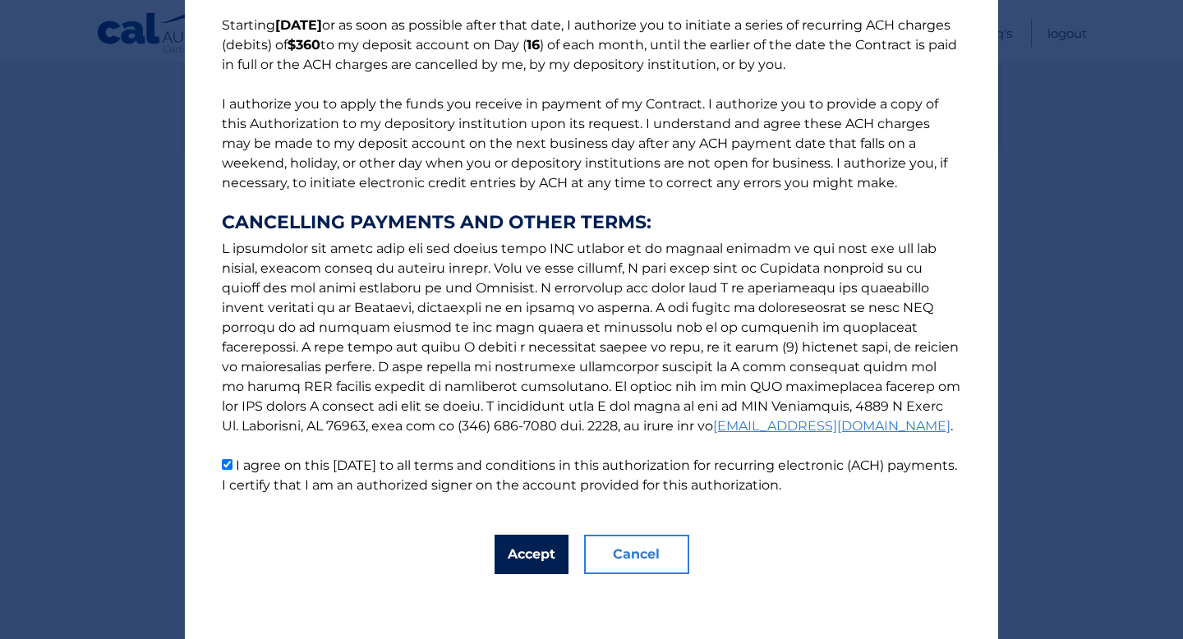
click at [537, 561] on button "Accept" at bounding box center [532, 554] width 74 height 39
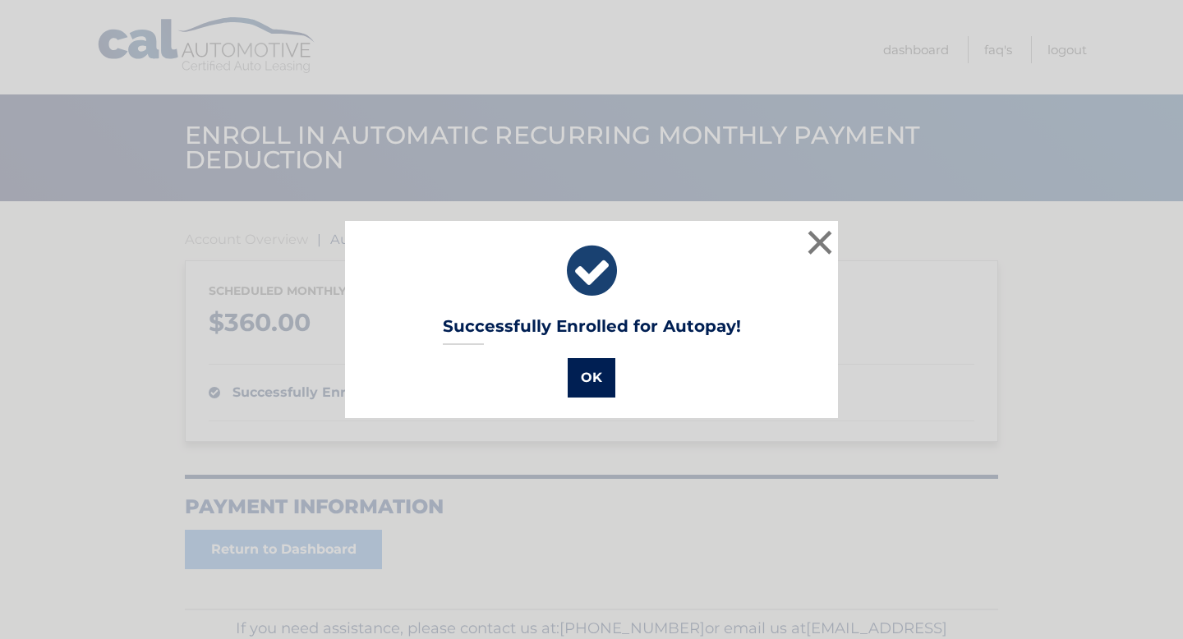
click at [587, 378] on button "OK" at bounding box center [592, 377] width 48 height 39
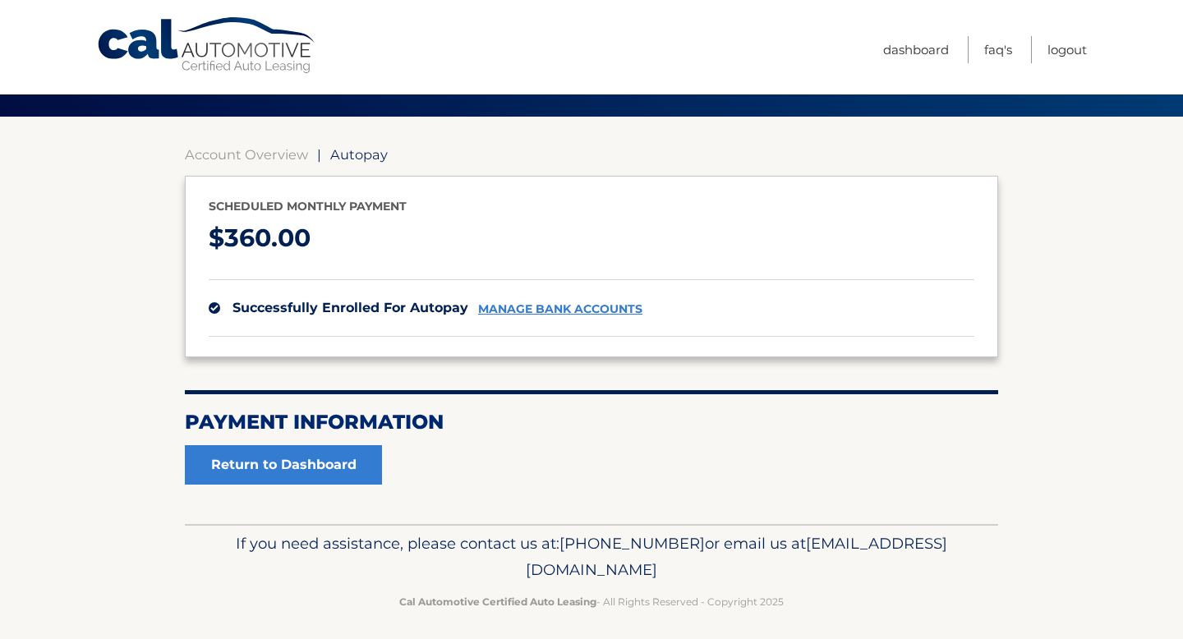
scroll to position [95, 0]
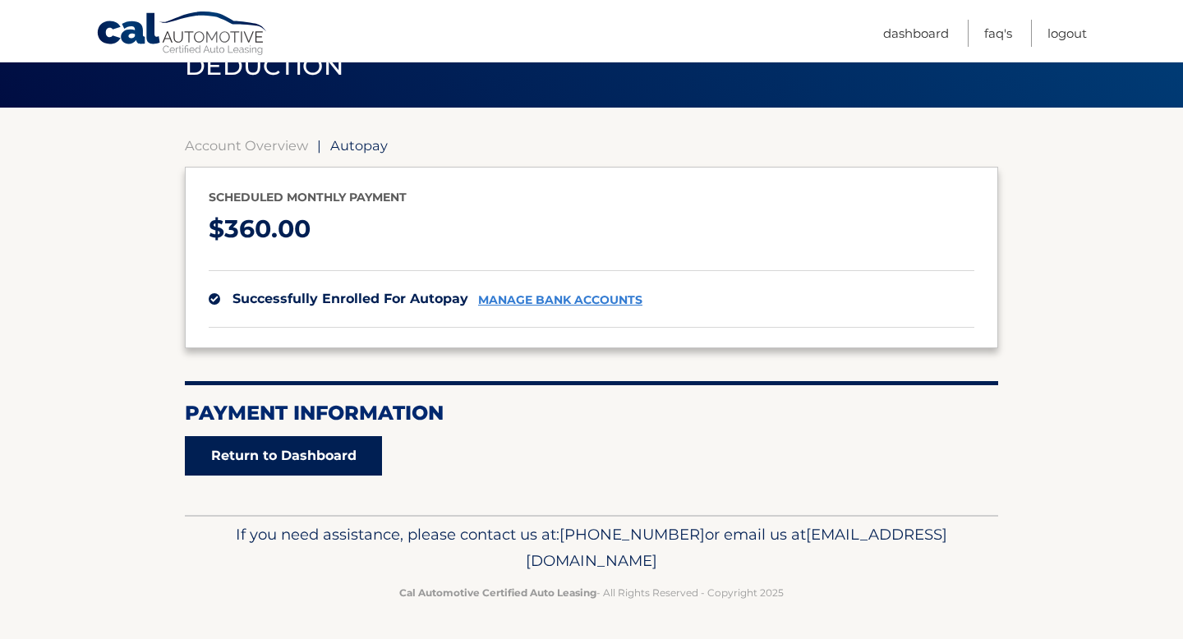
click at [331, 443] on link "Return to Dashboard" at bounding box center [283, 455] width 197 height 39
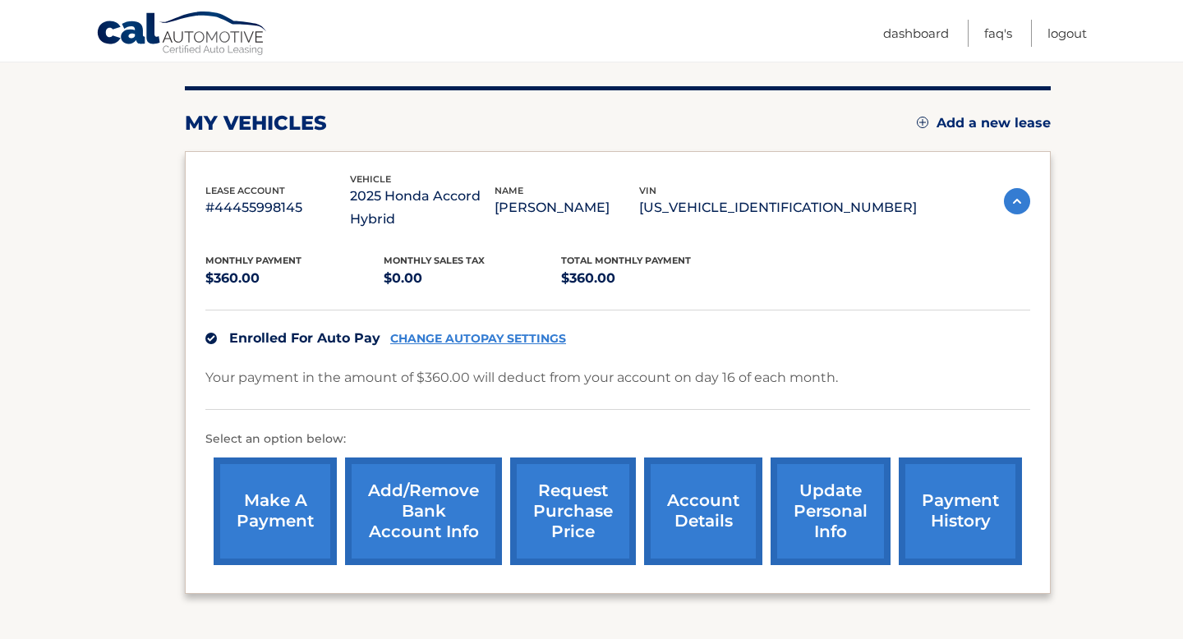
scroll to position [317, 0]
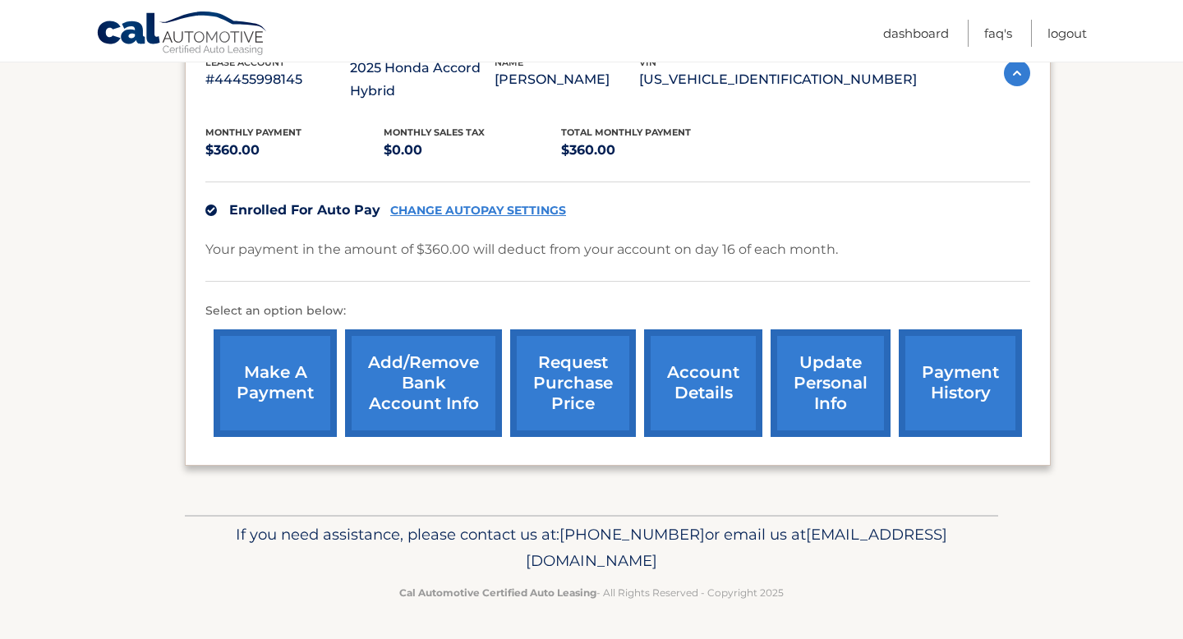
click at [947, 390] on link "payment history" at bounding box center [960, 384] width 123 height 108
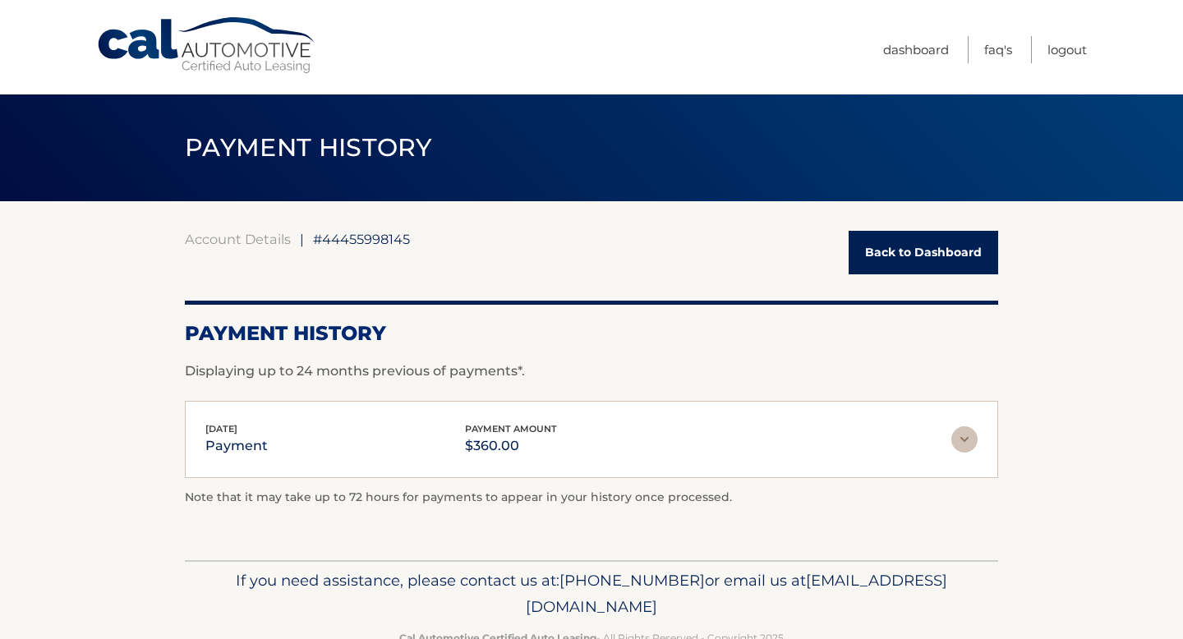
click at [957, 441] on img at bounding box center [965, 440] width 26 height 26
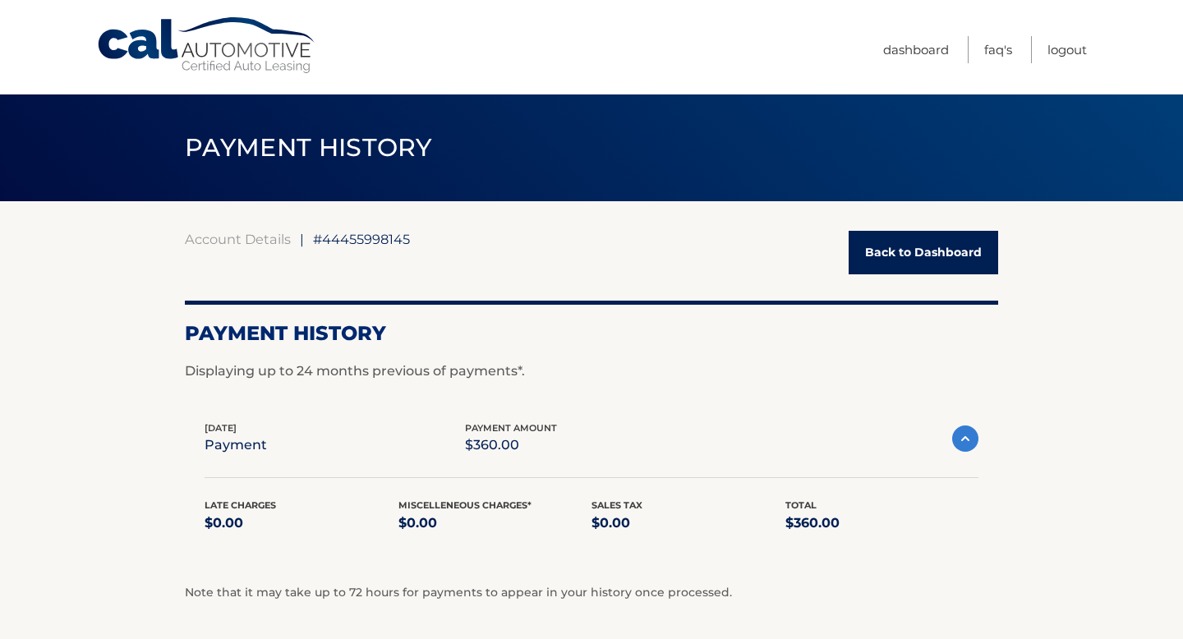
click at [915, 248] on link "Back to Dashboard" at bounding box center [924, 253] width 150 height 44
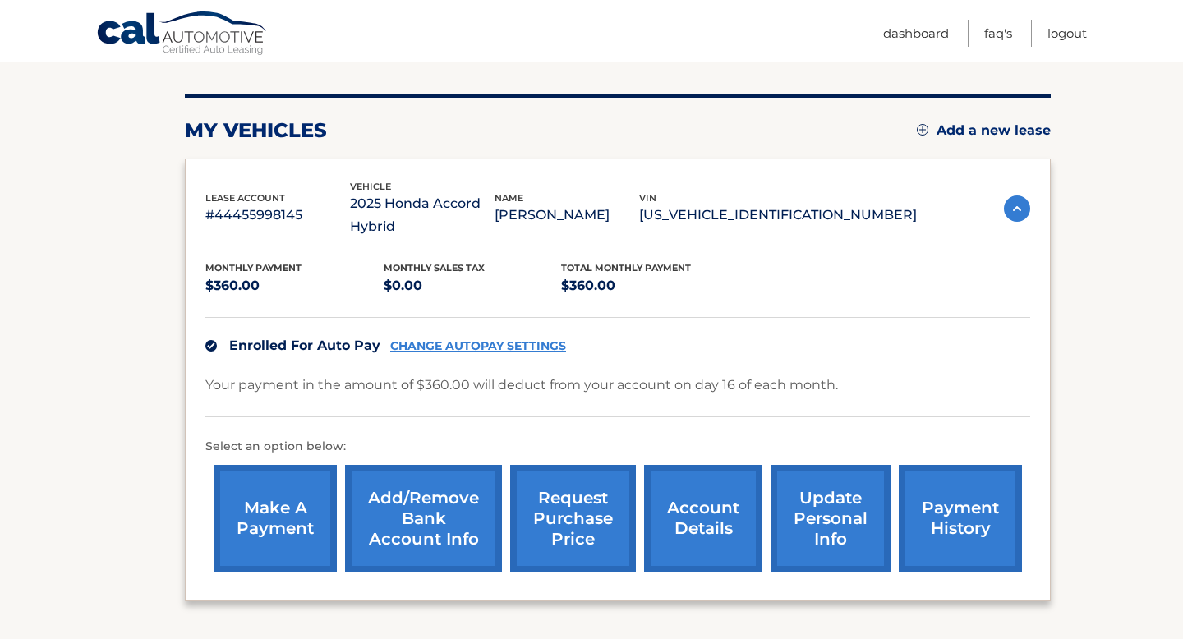
scroll to position [228, 0]
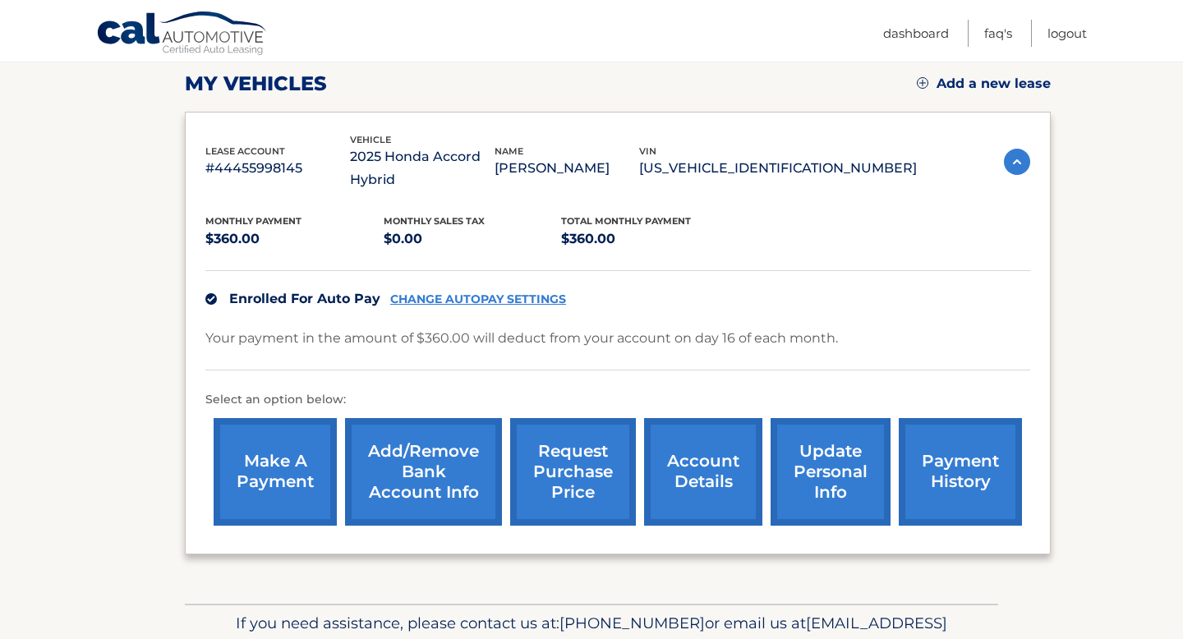
click at [689, 470] on link "account details" at bounding box center [703, 472] width 118 height 108
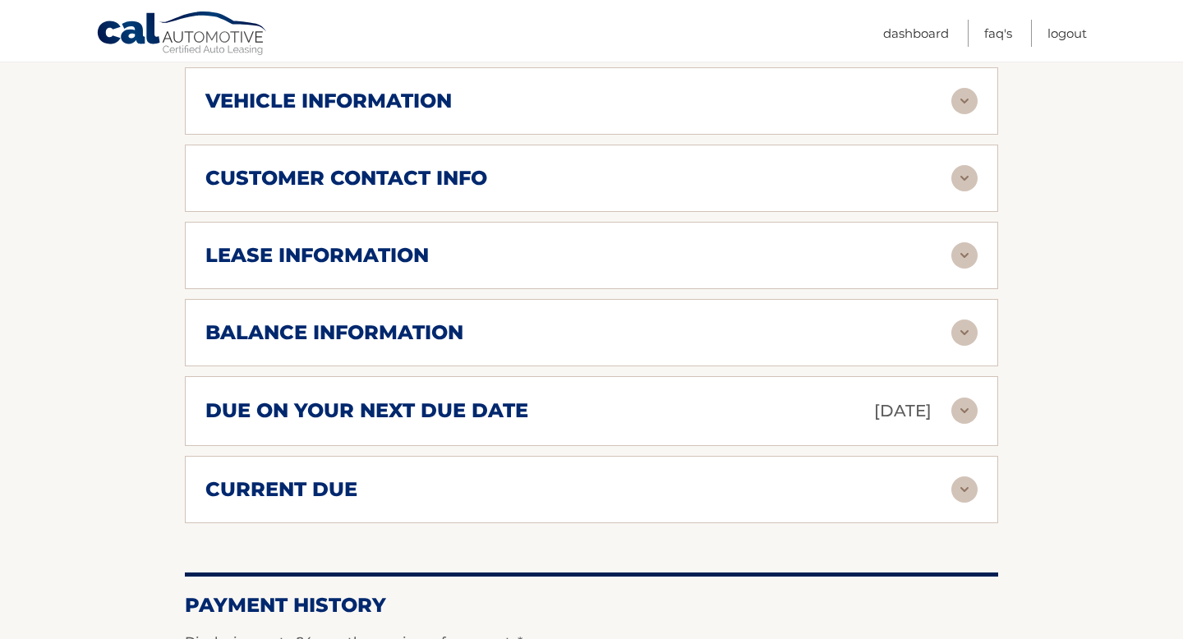
scroll to position [765, 0]
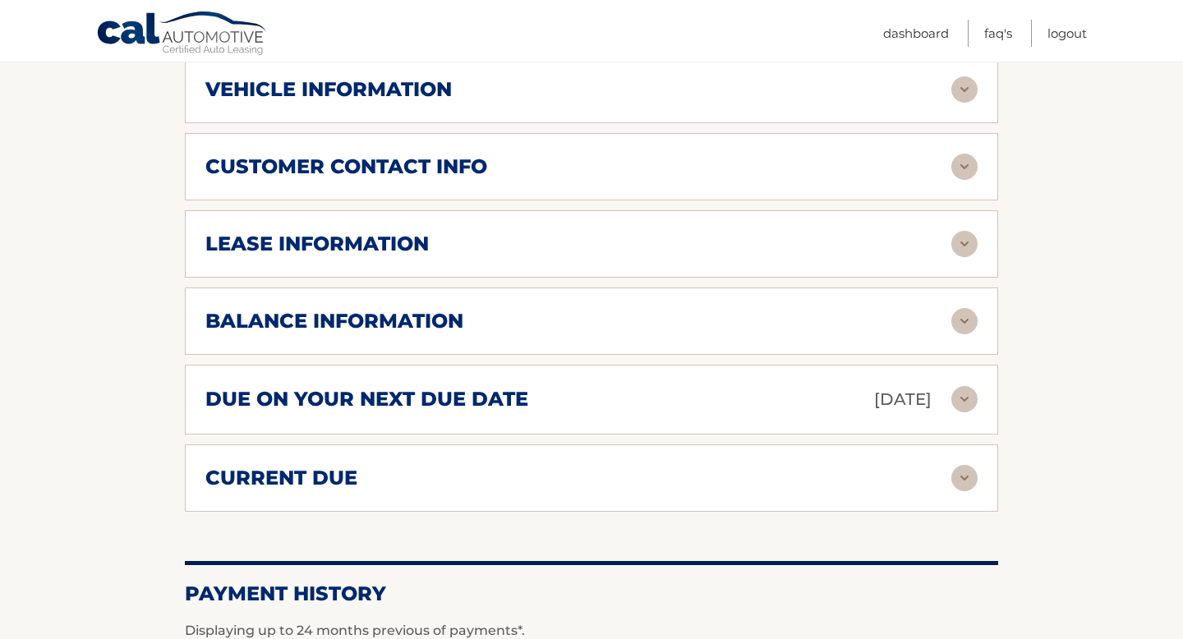
click at [736, 240] on div "lease information" at bounding box center [578, 244] width 746 height 25
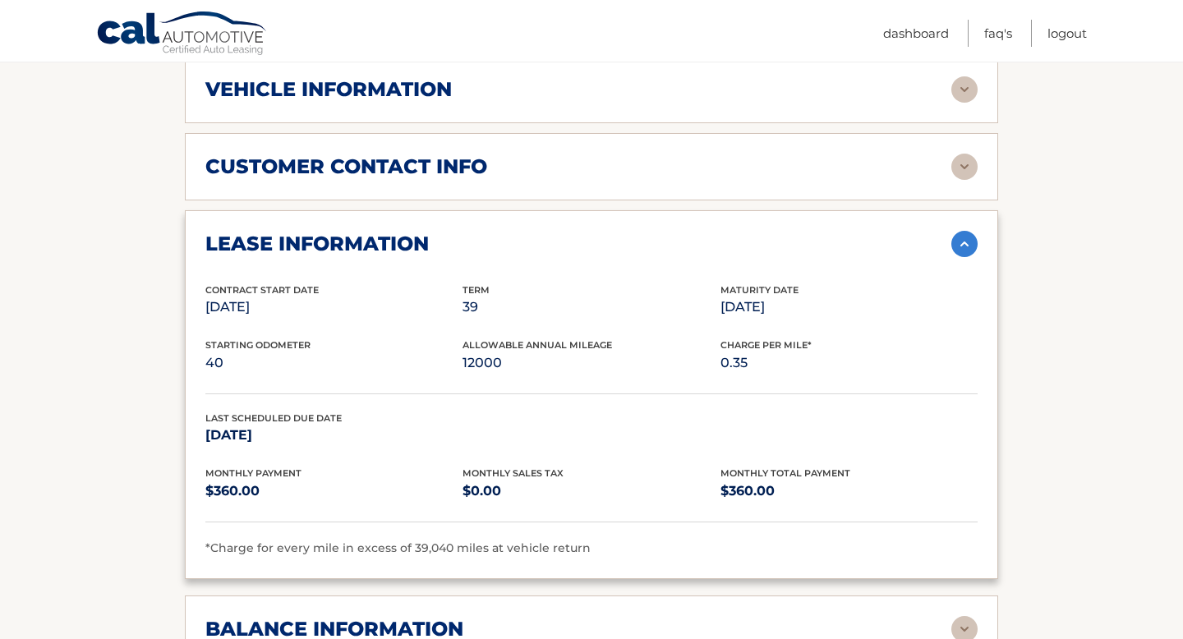
click at [736, 240] on div "lease information" at bounding box center [578, 244] width 746 height 25
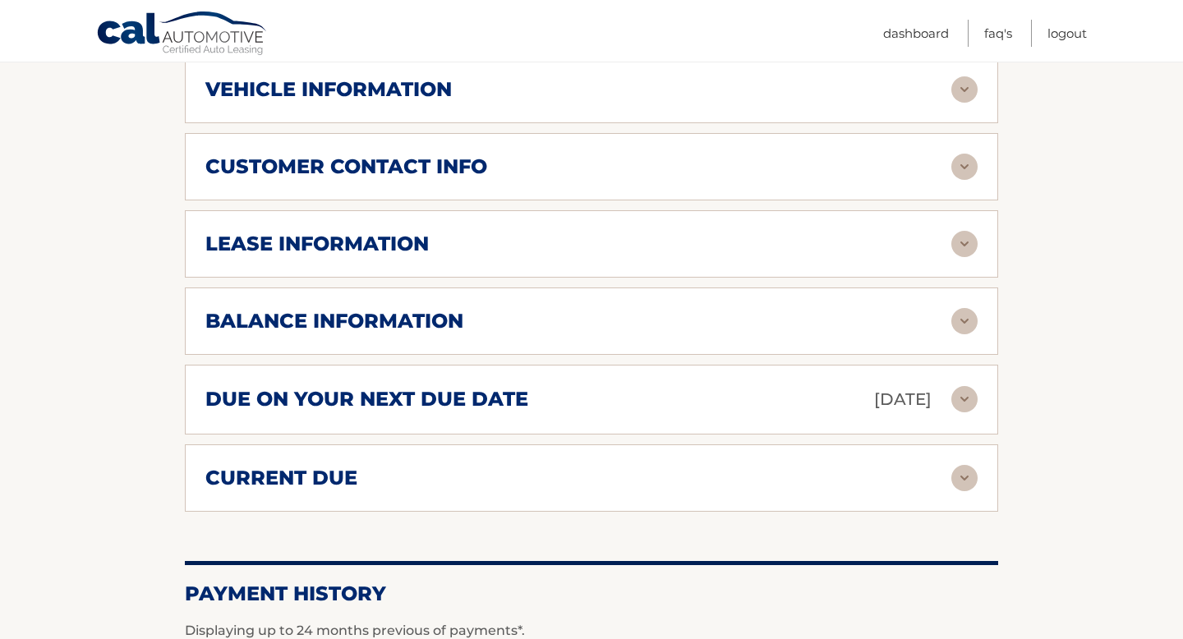
click at [640, 324] on div "balance information" at bounding box center [578, 321] width 746 height 25
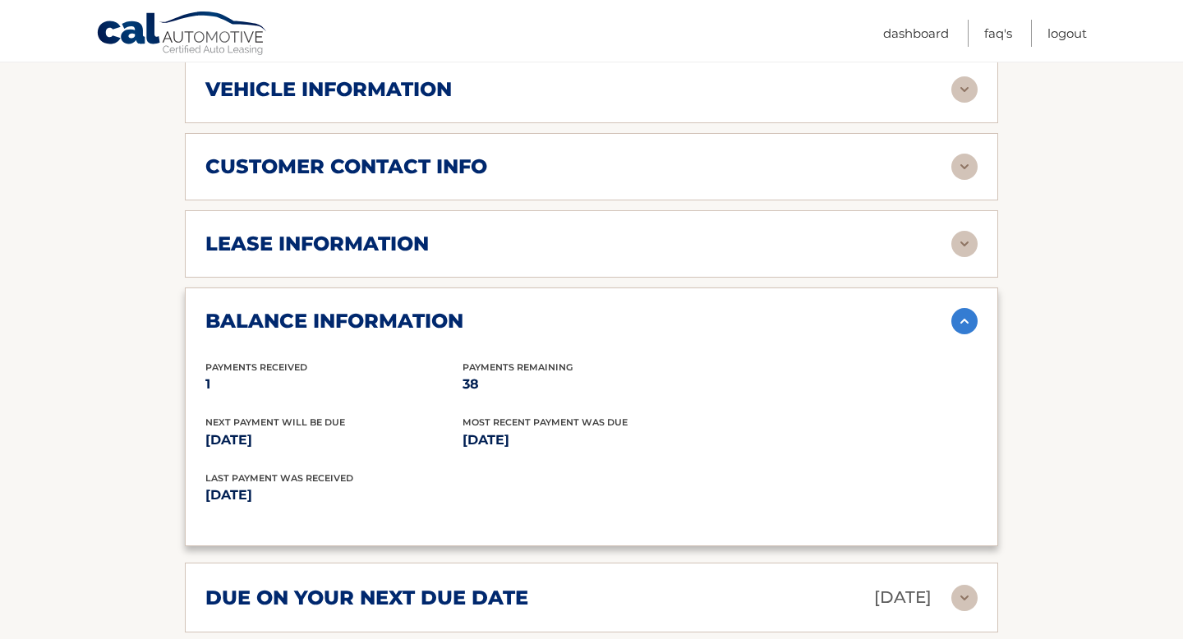
click at [640, 324] on div "balance information" at bounding box center [578, 321] width 746 height 25
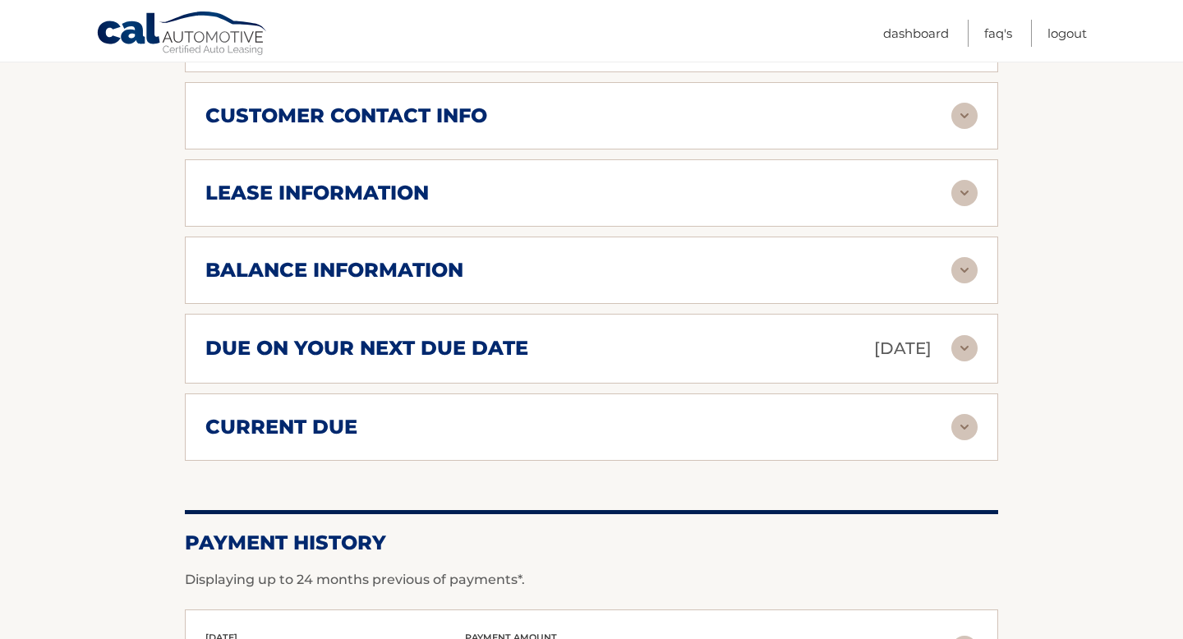
scroll to position [823, 0]
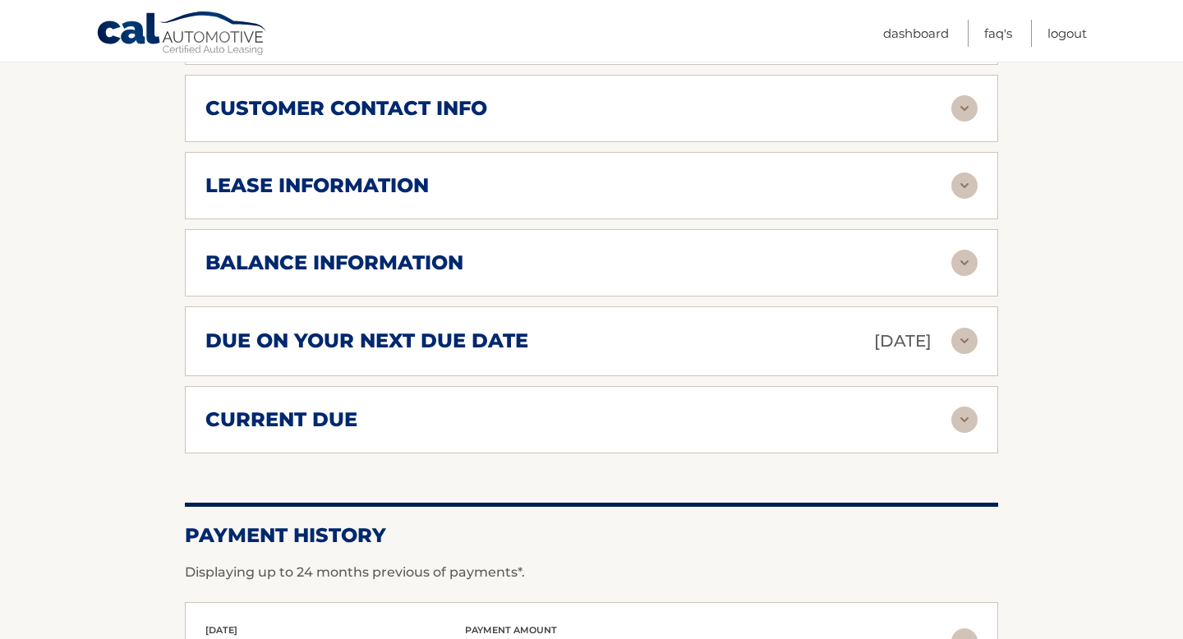
click at [616, 405] on div "current due Late Charges $0.00 Miscelleneous Charges* $0.00 Sales Tax $0.00 pay…" at bounding box center [592, 419] width 814 height 67
click at [618, 431] on div "current due" at bounding box center [591, 420] width 773 height 26
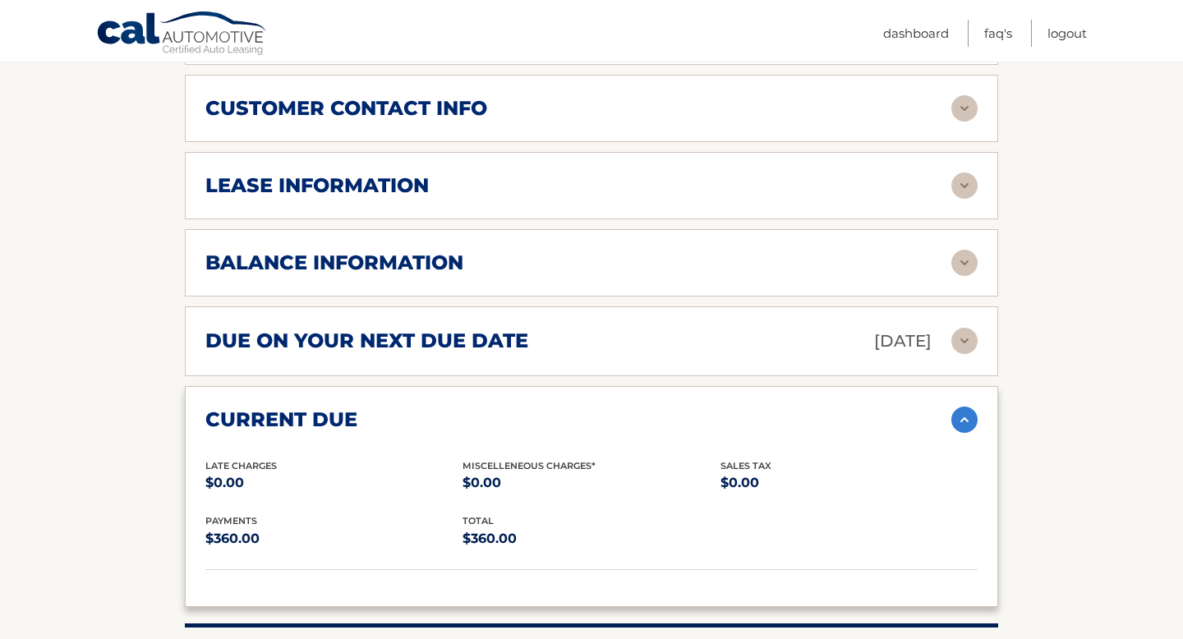
click at [233, 540] on p "$360.00" at bounding box center [333, 539] width 257 height 23
click at [495, 541] on p "$360.00" at bounding box center [591, 539] width 257 height 23
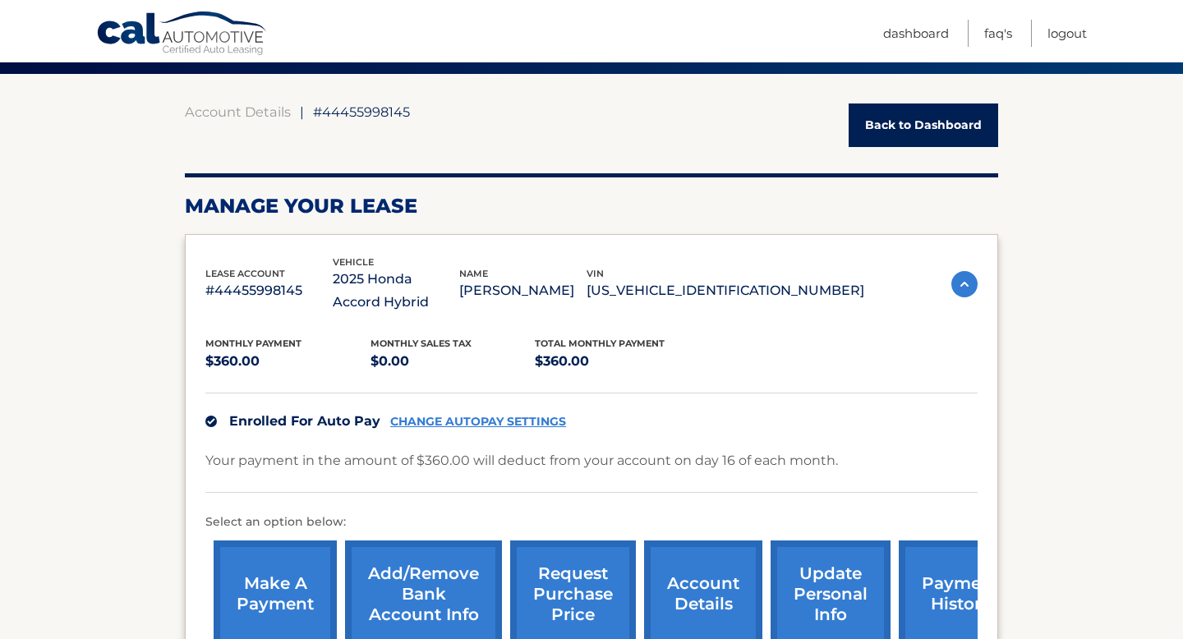
scroll to position [0, 0]
